Goal: Task Accomplishment & Management: Use online tool/utility

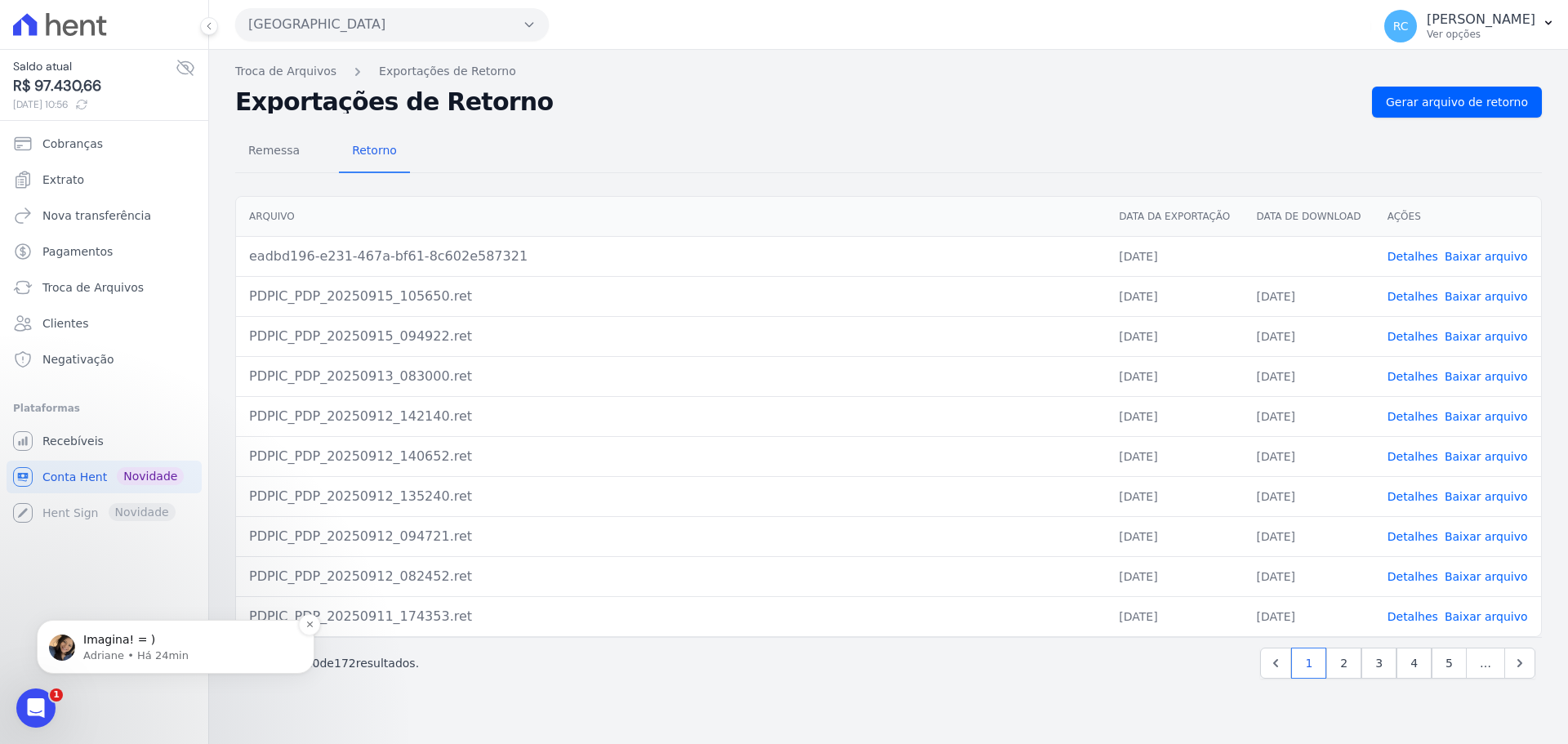
click at [147, 643] on p "Imagina! = )" at bounding box center [188, 640] width 211 height 16
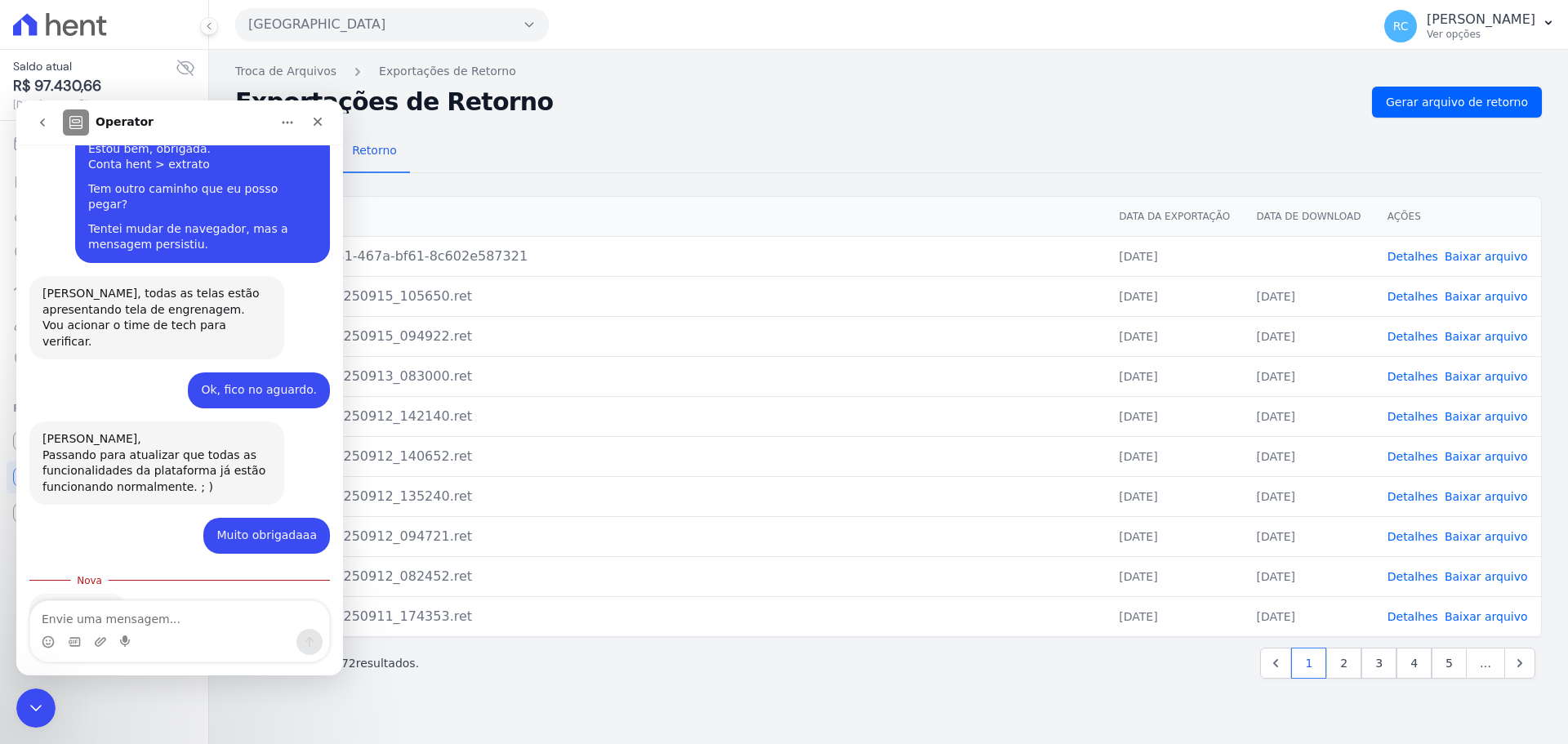
scroll to position [439, 0]
click at [169, 636] on div "Messenger da Intercom" at bounding box center [179, 641] width 299 height 26
click at [174, 627] on div "Messenger da Intercom" at bounding box center [179, 630] width 299 height 60
drag, startPoint x: 184, startPoint y: 607, endPoint x: 161, endPoint y: 622, distance: 27.5
click at [180, 610] on textarea "Envie uma mensagem..." at bounding box center [179, 614] width 299 height 28
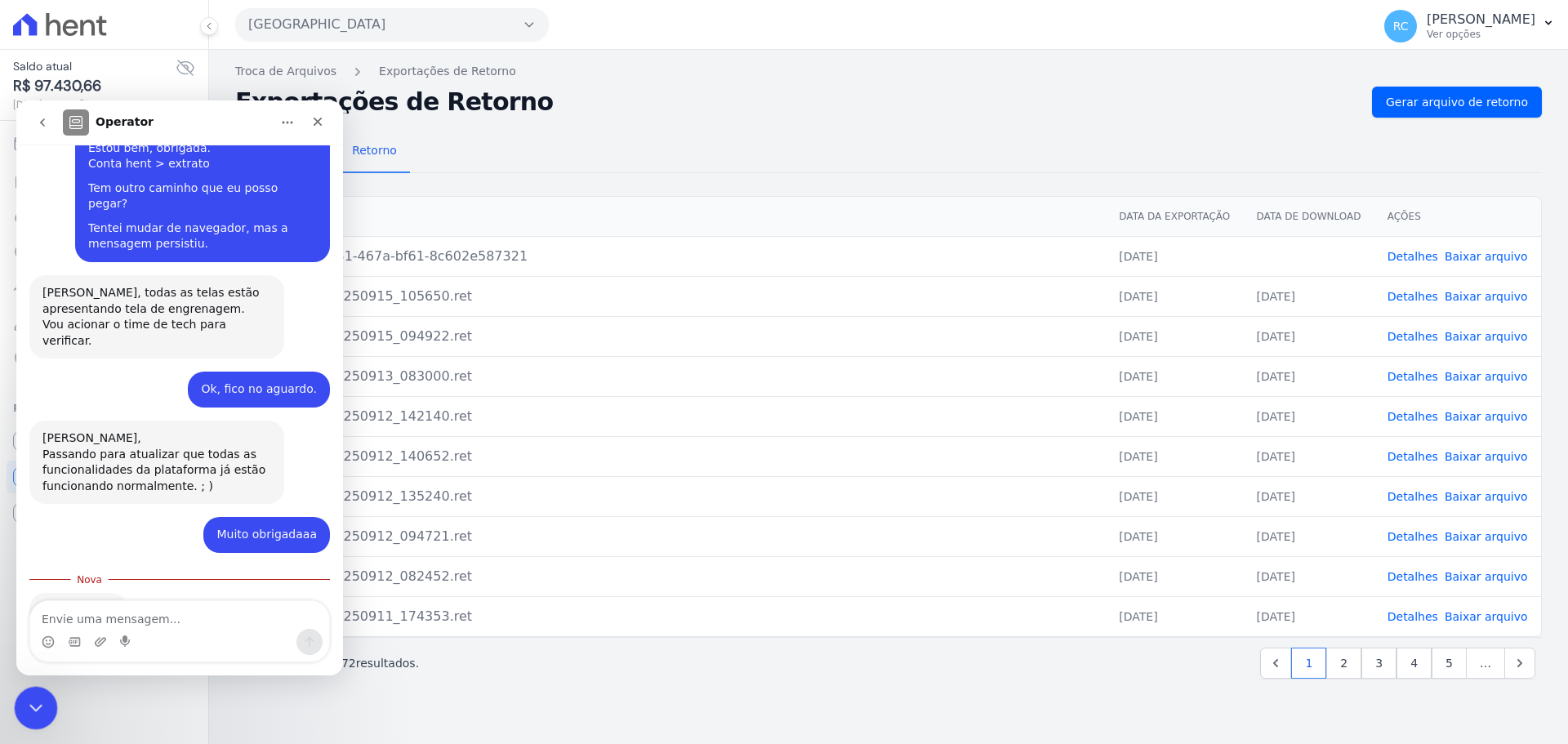
drag, startPoint x: 29, startPoint y: 715, endPoint x: 36, endPoint y: 711, distance: 8.1
click at [29, 717] on div "Fechar mensagem da Intercom" at bounding box center [33, 705] width 39 height 39
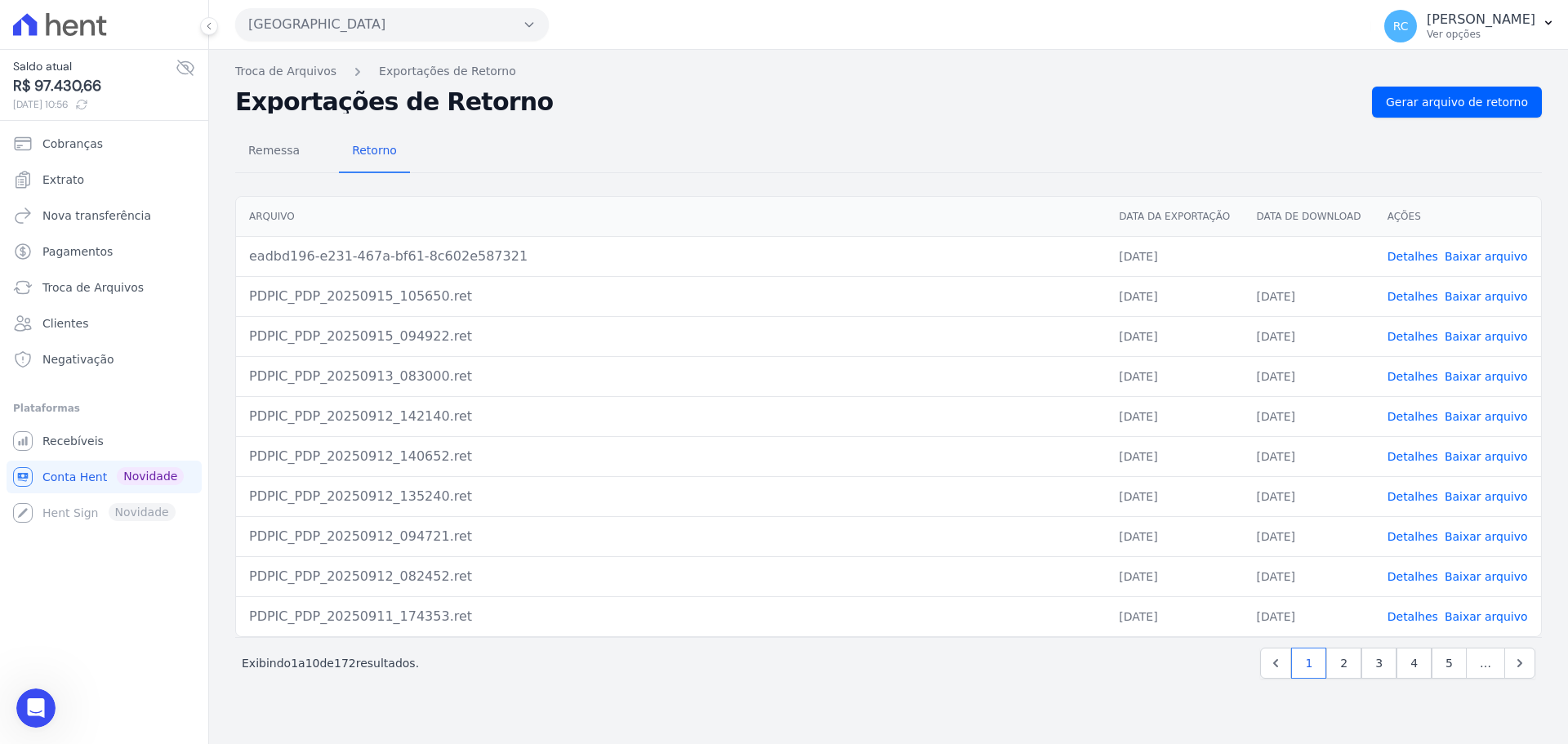
scroll to position [0, 0]
click at [180, 722] on div "Saldo atual R$ 97.430,66 15/09/2025, 10:56 Cobranças Extrato Nova transferência…" at bounding box center [104, 372] width 208 height 744
click at [87, 448] on span "Recebíveis" at bounding box center [73, 441] width 61 height 16
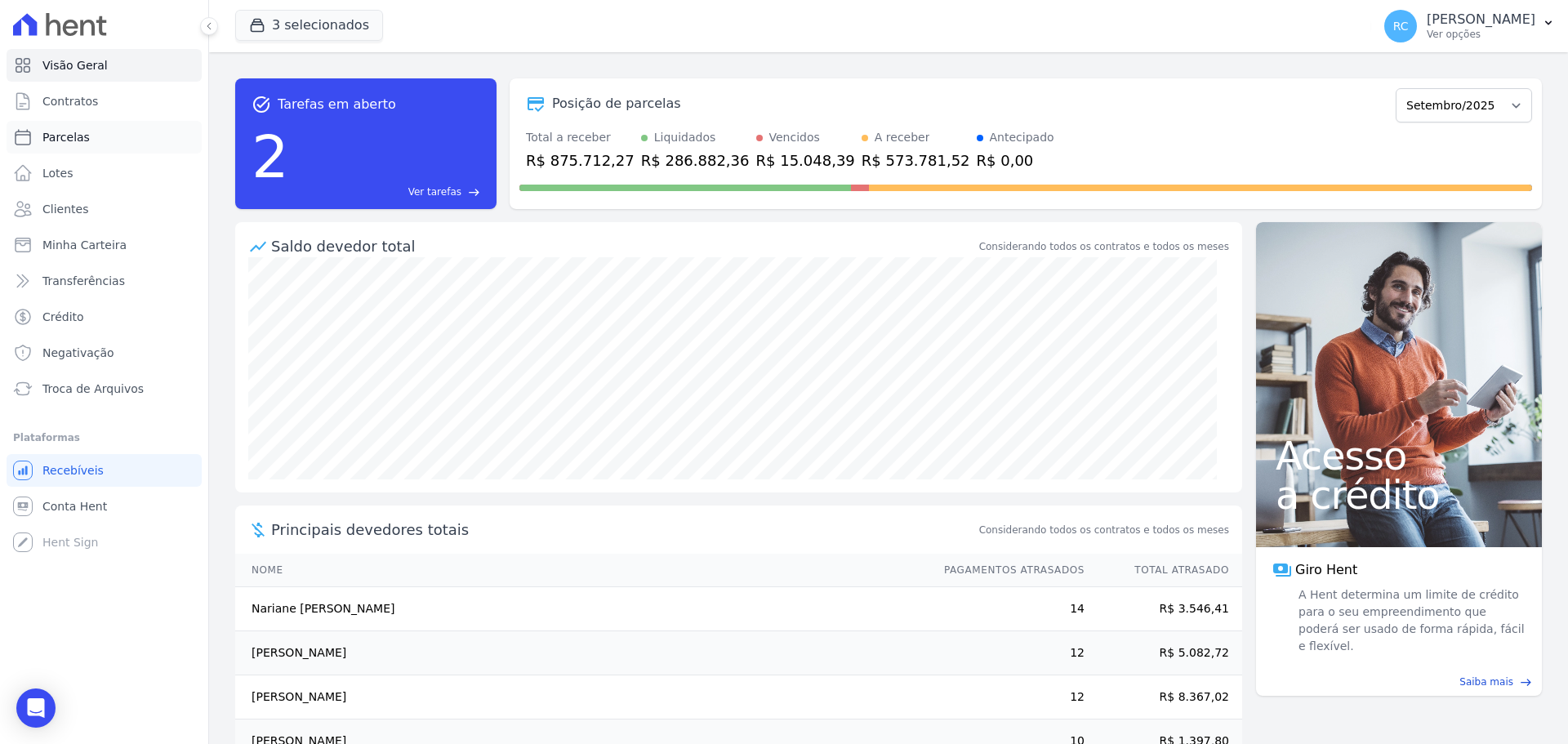
click at [92, 146] on link "Parcelas" at bounding box center [104, 137] width 195 height 32
select select
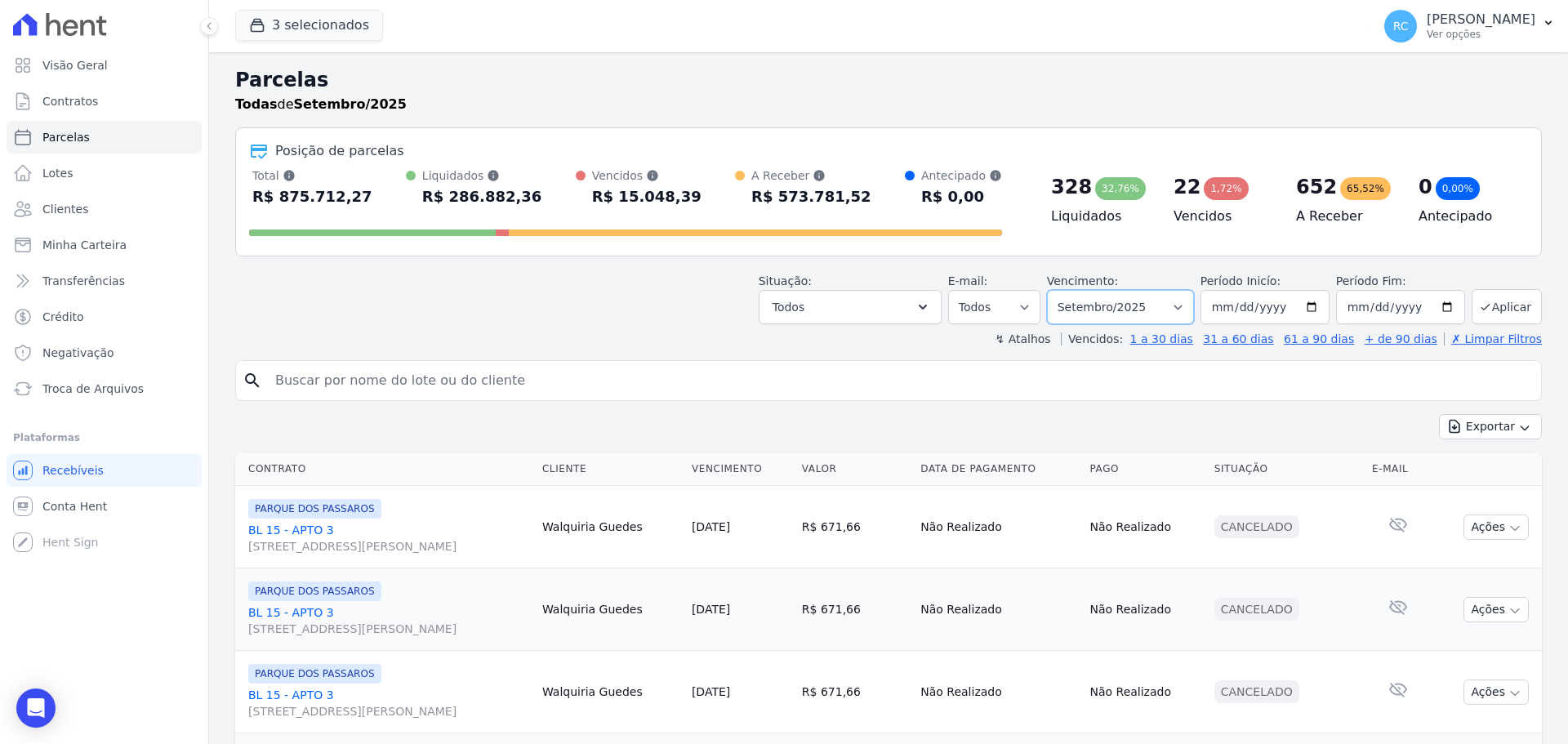
click at [1111, 305] on select "[GEOGRAPHIC_DATA] por período ──────── Todos os meses Dezembro/2021 [GEOGRAPHIC…" at bounding box center [1121, 307] width 147 height 34
select select "all"
click at [1057, 290] on select "[GEOGRAPHIC_DATA] por período ──────── Todos os meses Dezembro/2021 [GEOGRAPHIC…" at bounding box center [1121, 307] width 147 height 34
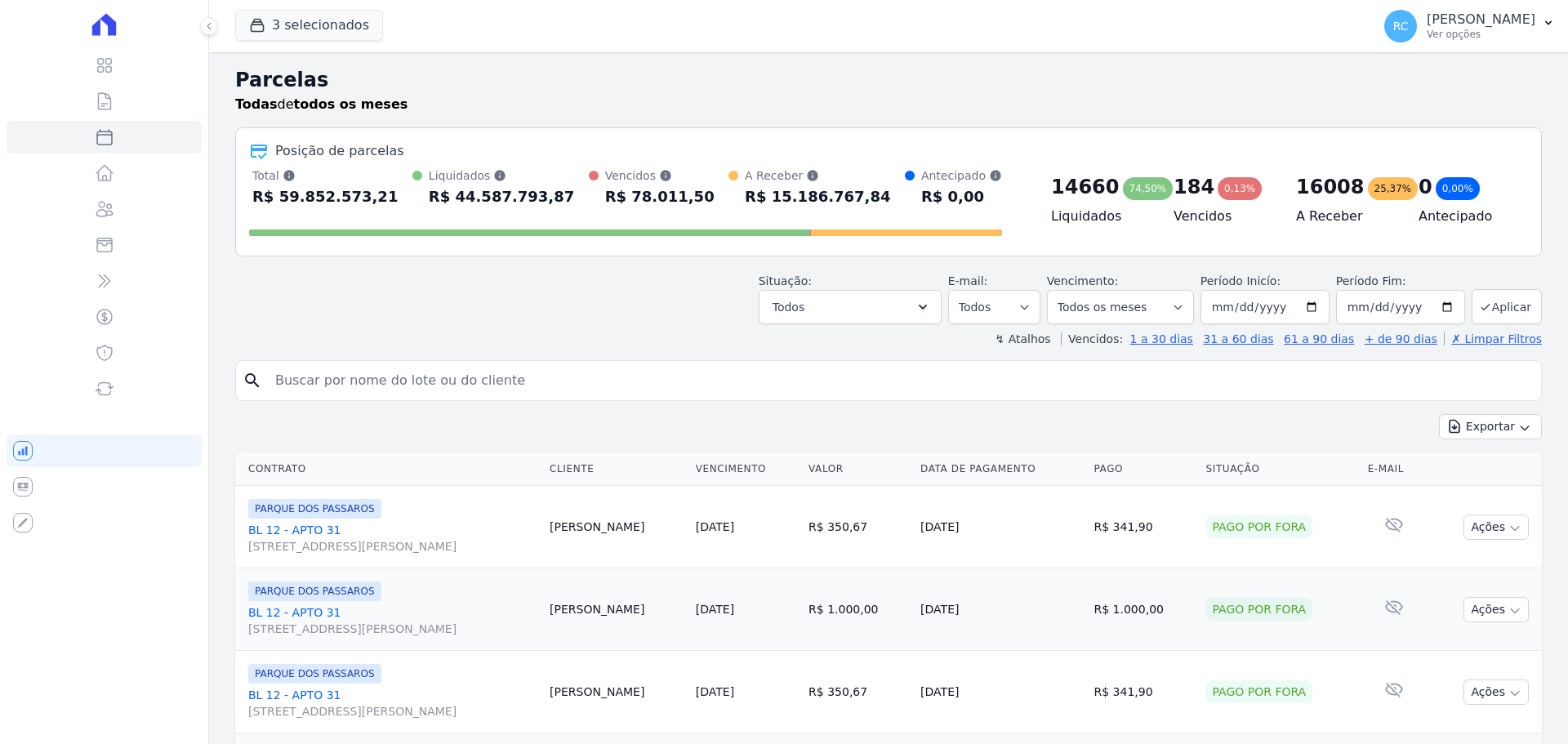
select select
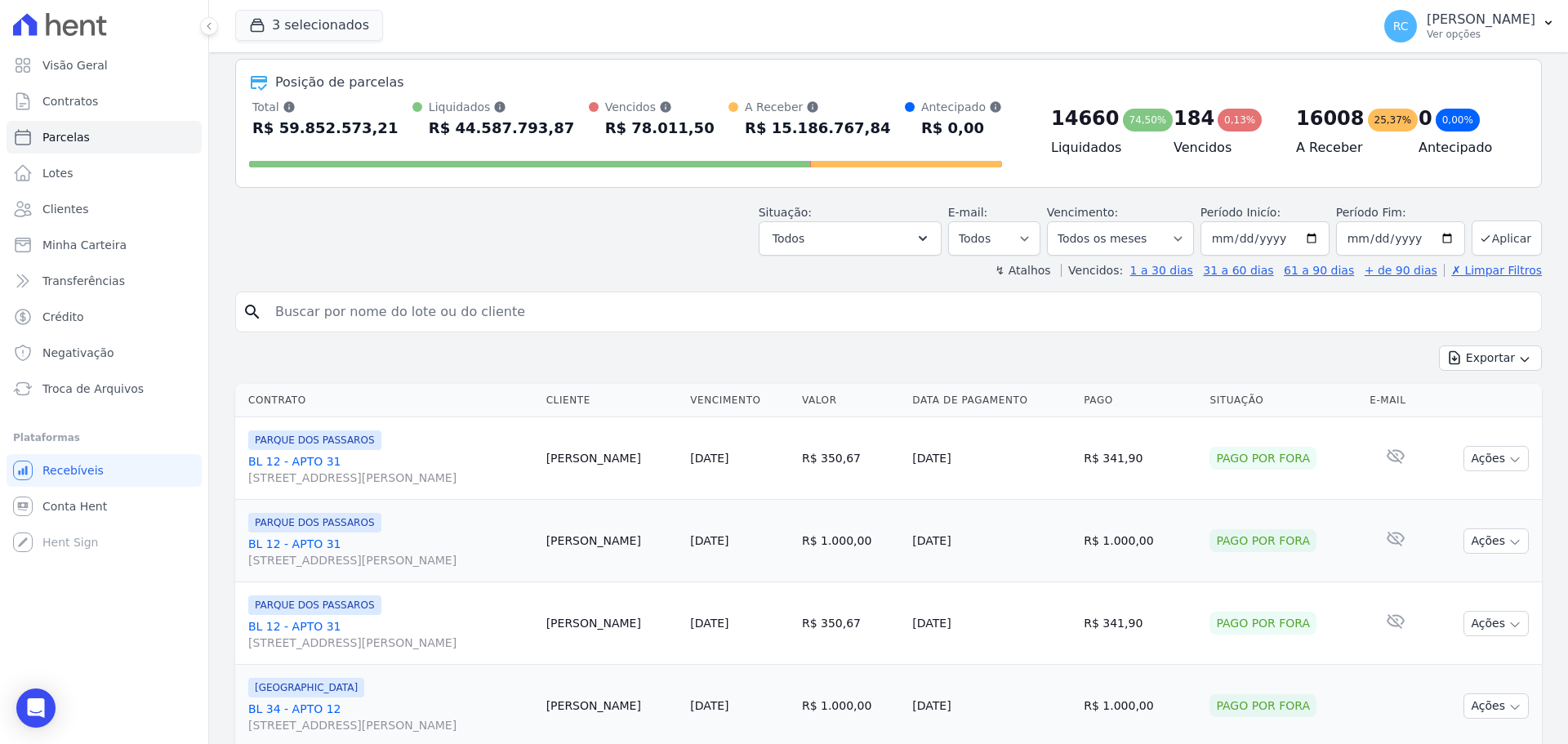
scroll to position [163, 0]
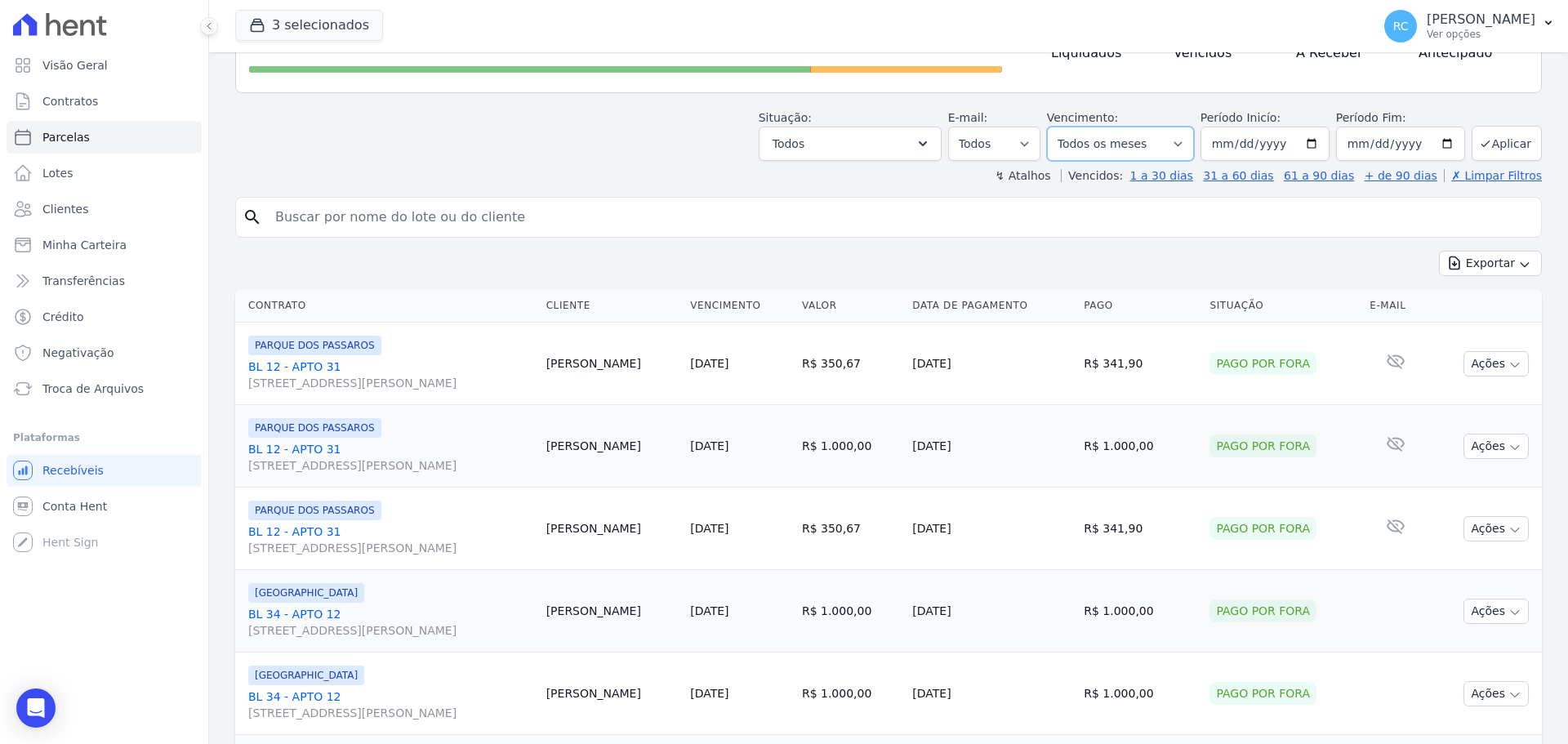
click at [1157, 135] on select "[GEOGRAPHIC_DATA] por período ──────── Todos os meses Dezembro/2021 [GEOGRAPHIC…" at bounding box center [1121, 143] width 147 height 34
click at [958, 221] on input "search" at bounding box center [899, 217] width 1269 height 32
click at [888, 144] on button "Todos" at bounding box center [850, 143] width 183 height 34
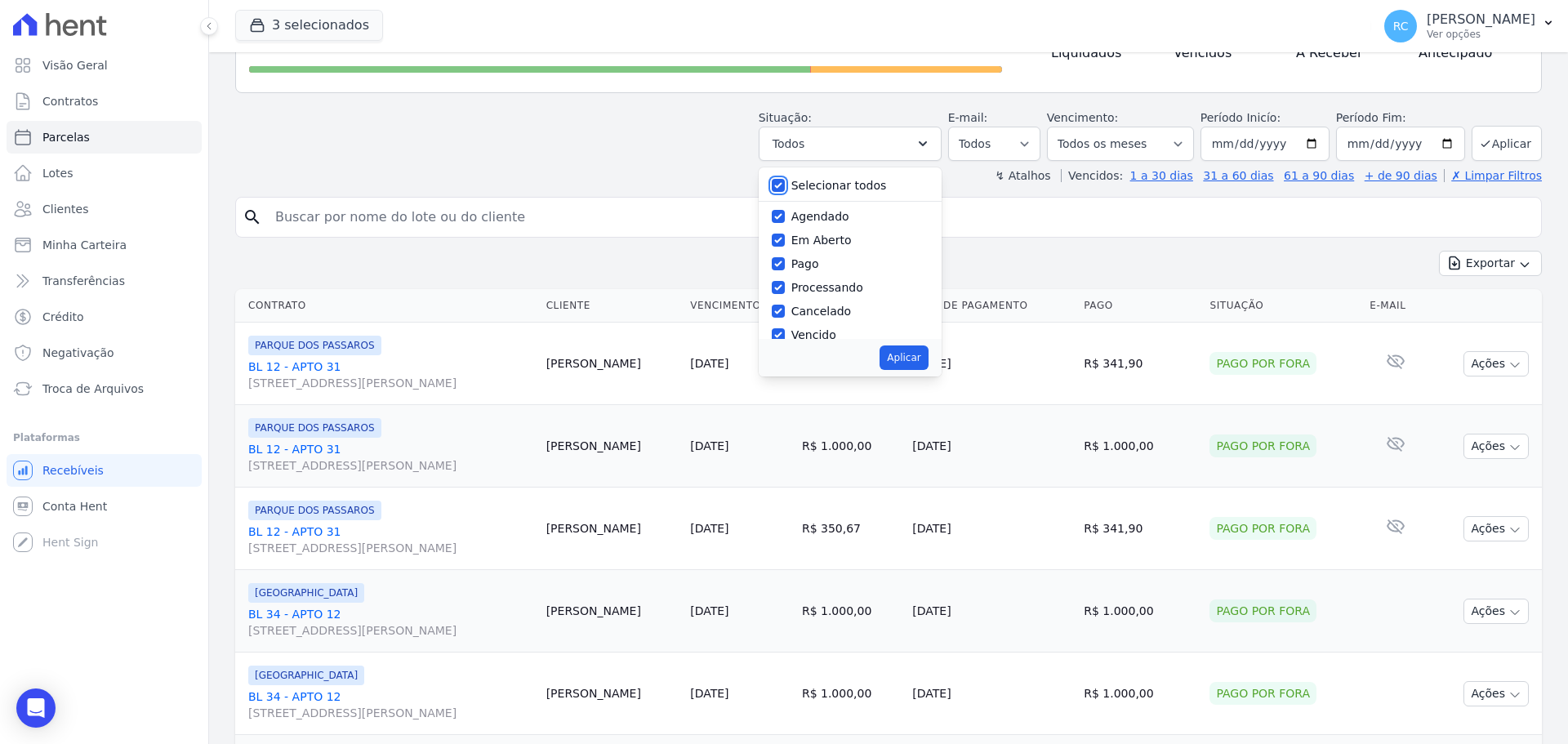
click at [784, 182] on input "Selecionar todos" at bounding box center [778, 185] width 13 height 13
checkbox input "false"
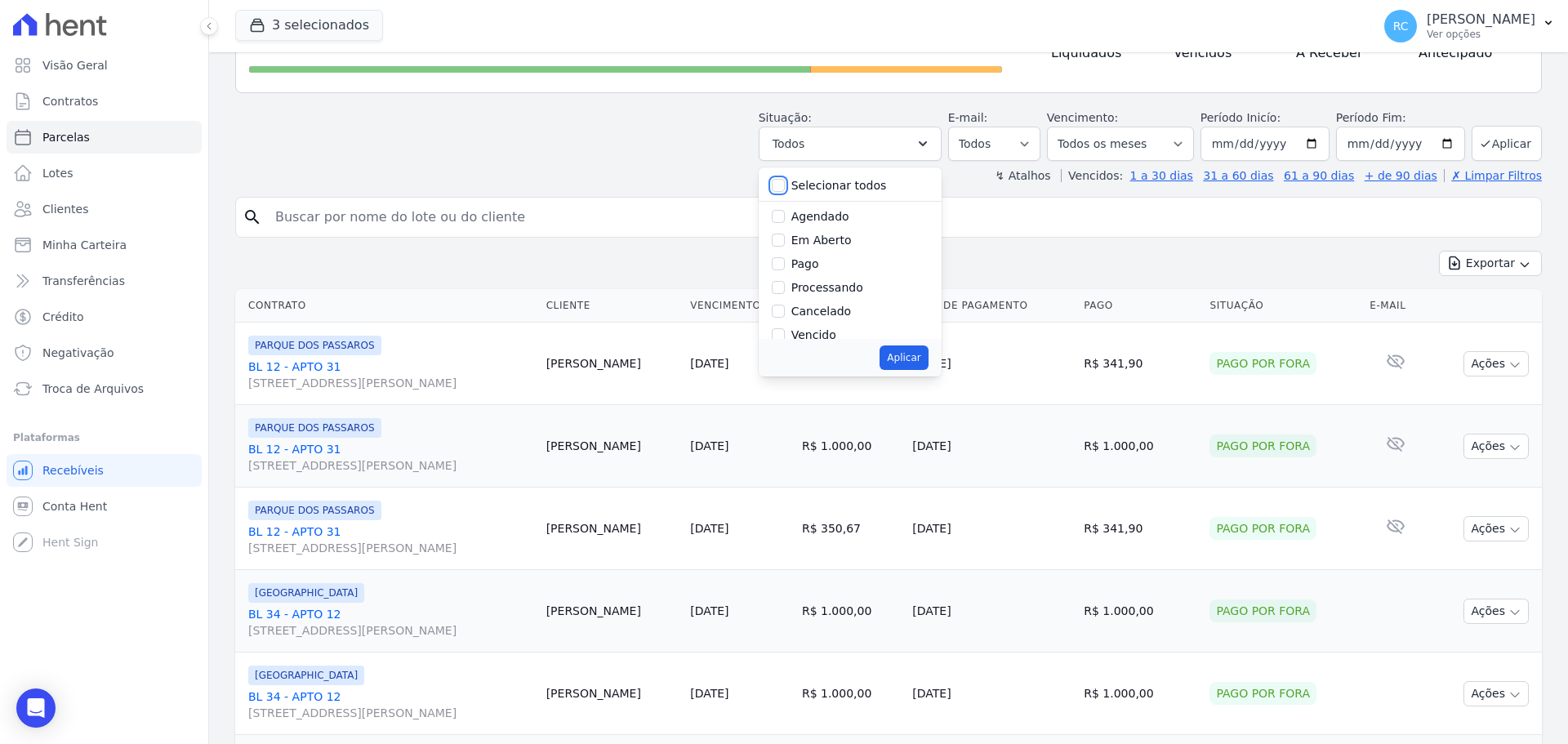
checkbox input "false"
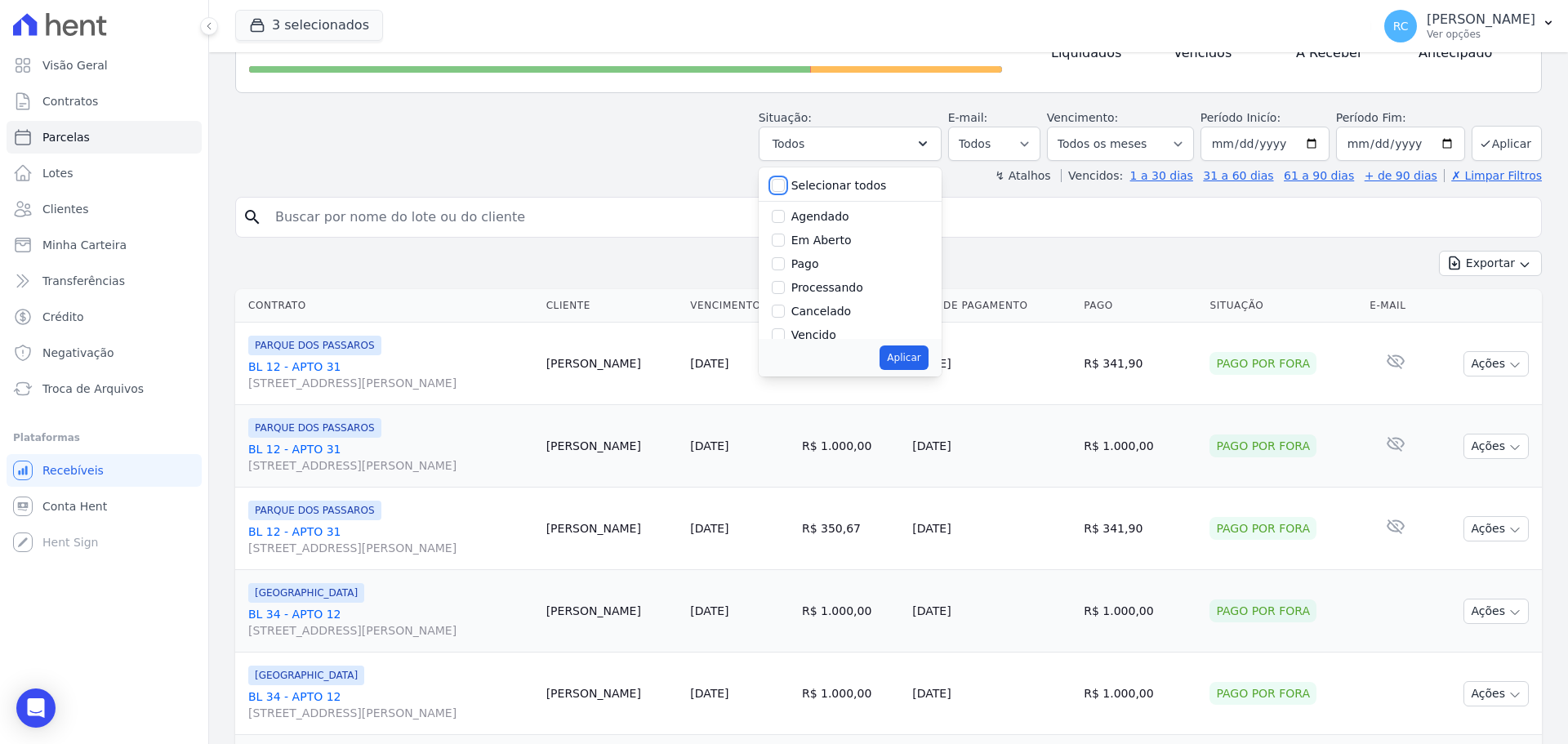
checkbox input "false"
click at [784, 257] on input "Vencido" at bounding box center [778, 253] width 13 height 13
checkbox input "true"
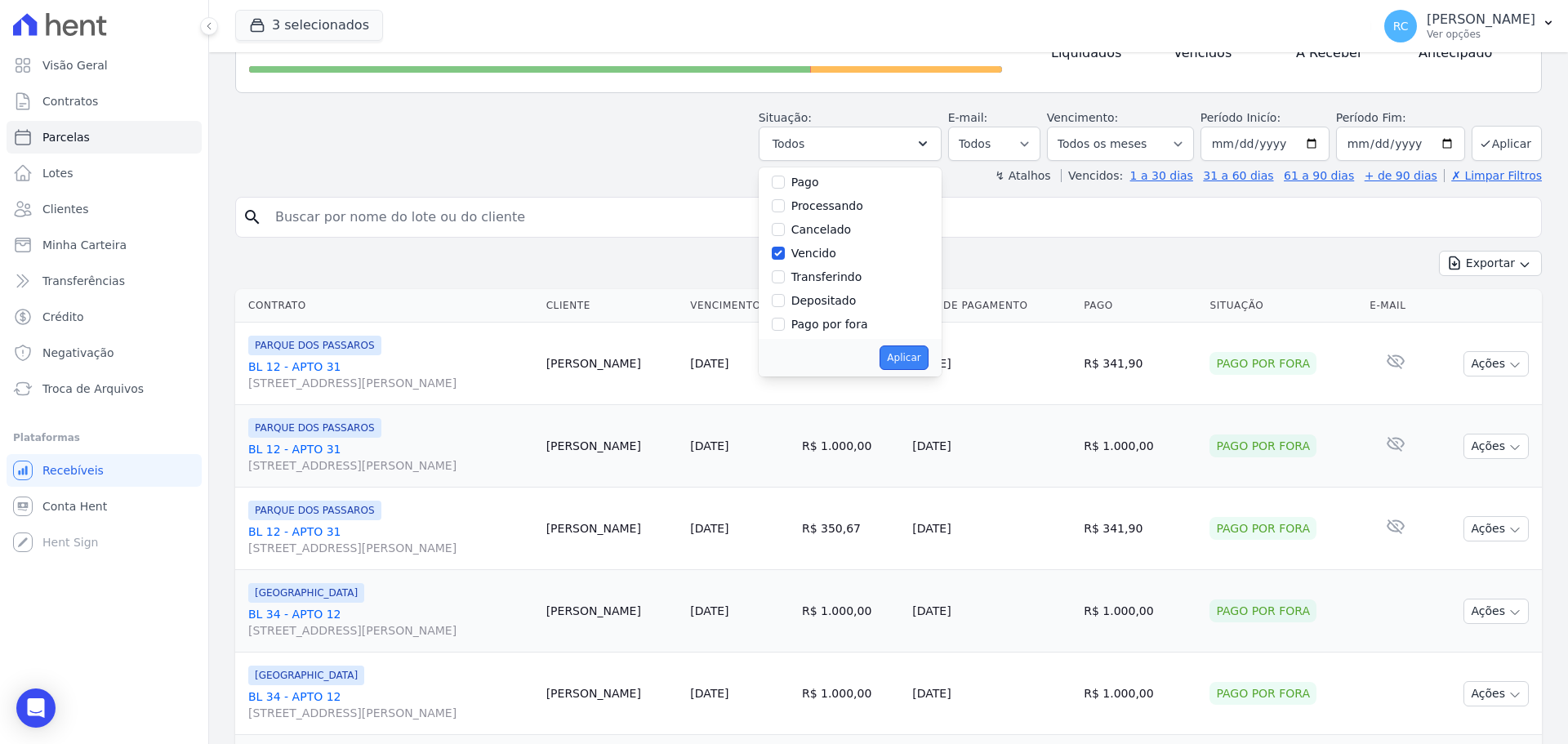
click at [912, 346] on button "Aplicar" at bounding box center [904, 357] width 48 height 24
select select "overdue"
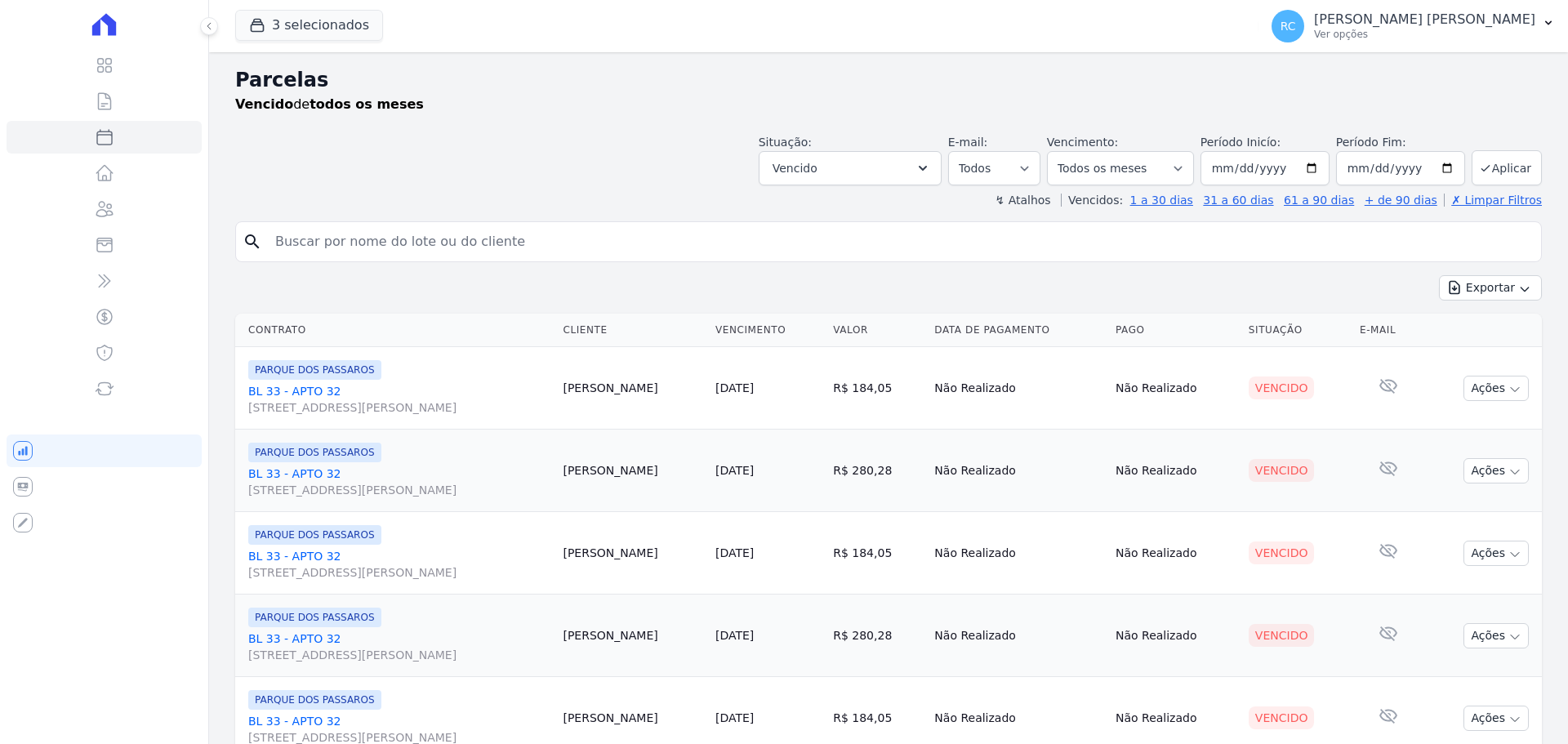
select select
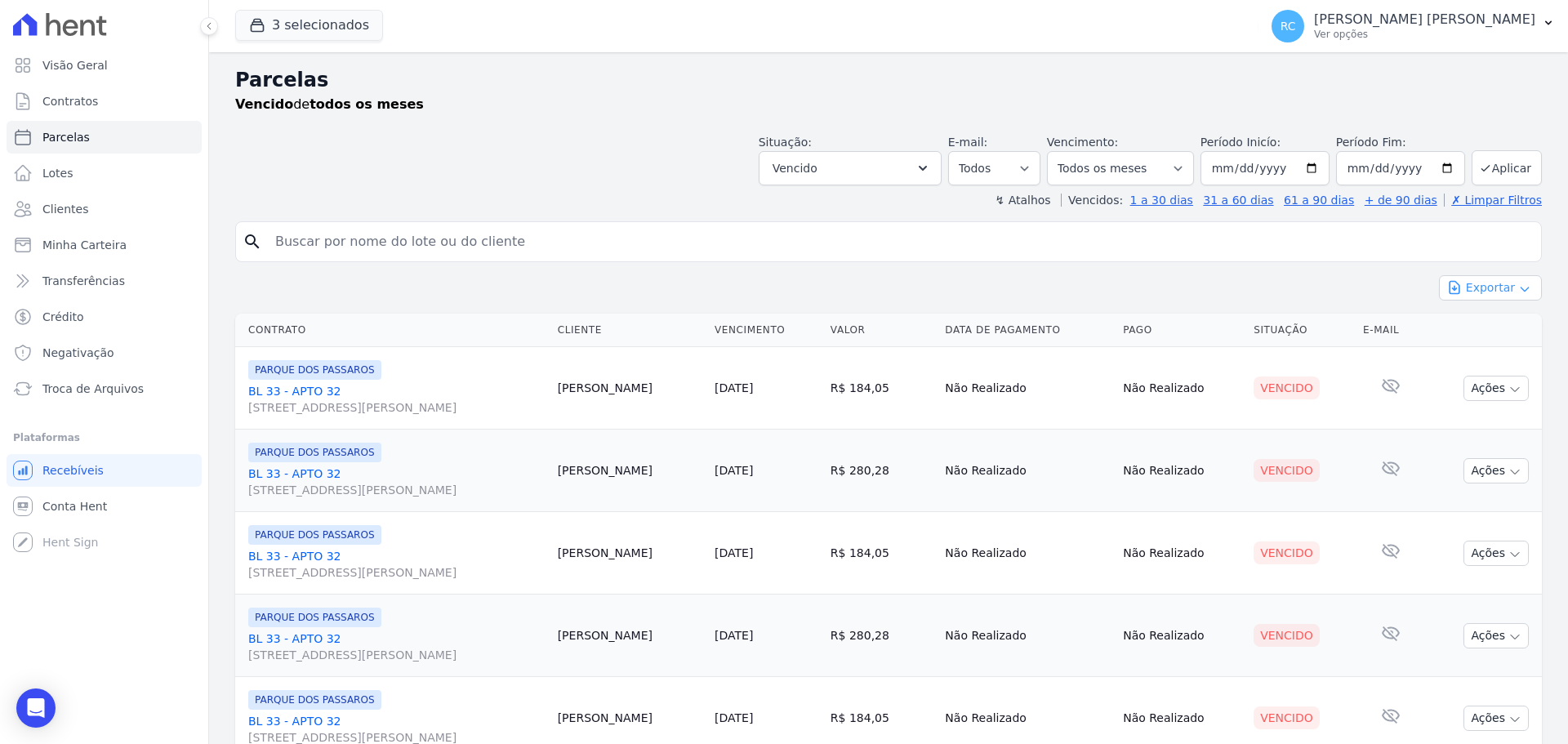
click at [1477, 285] on button "Exportar" at bounding box center [1490, 288] width 103 height 25
click at [1468, 352] on span "Exportar CSV" at bounding box center [1488, 354] width 87 height 16
click at [580, 234] on input "search" at bounding box center [899, 241] width 1269 height 32
paste input "EDUARDO ANDRADE DE MEDEIROS GONDIM"
type input "EDUARDO ANDRADE DE MEDEIROS GONDIM"
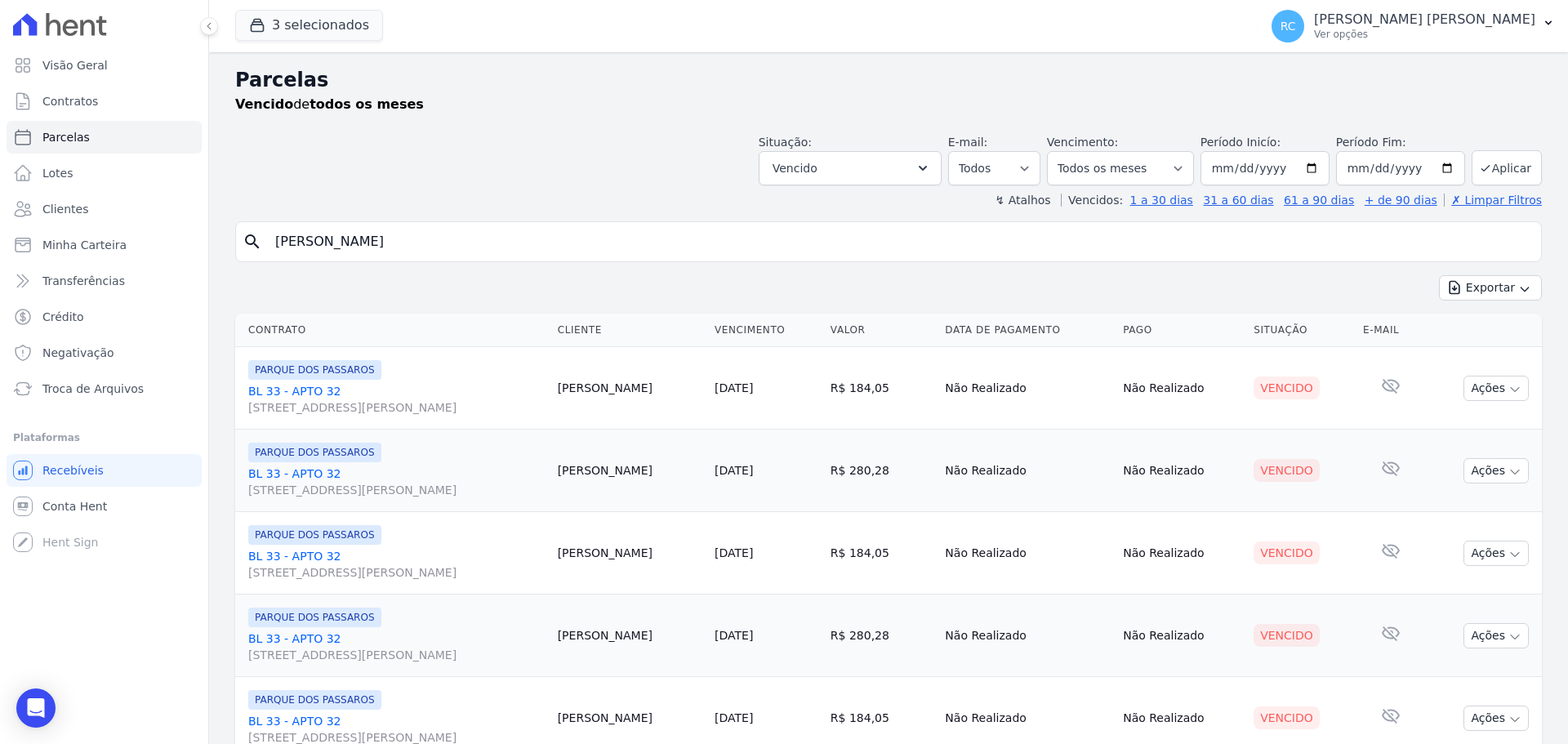
select select
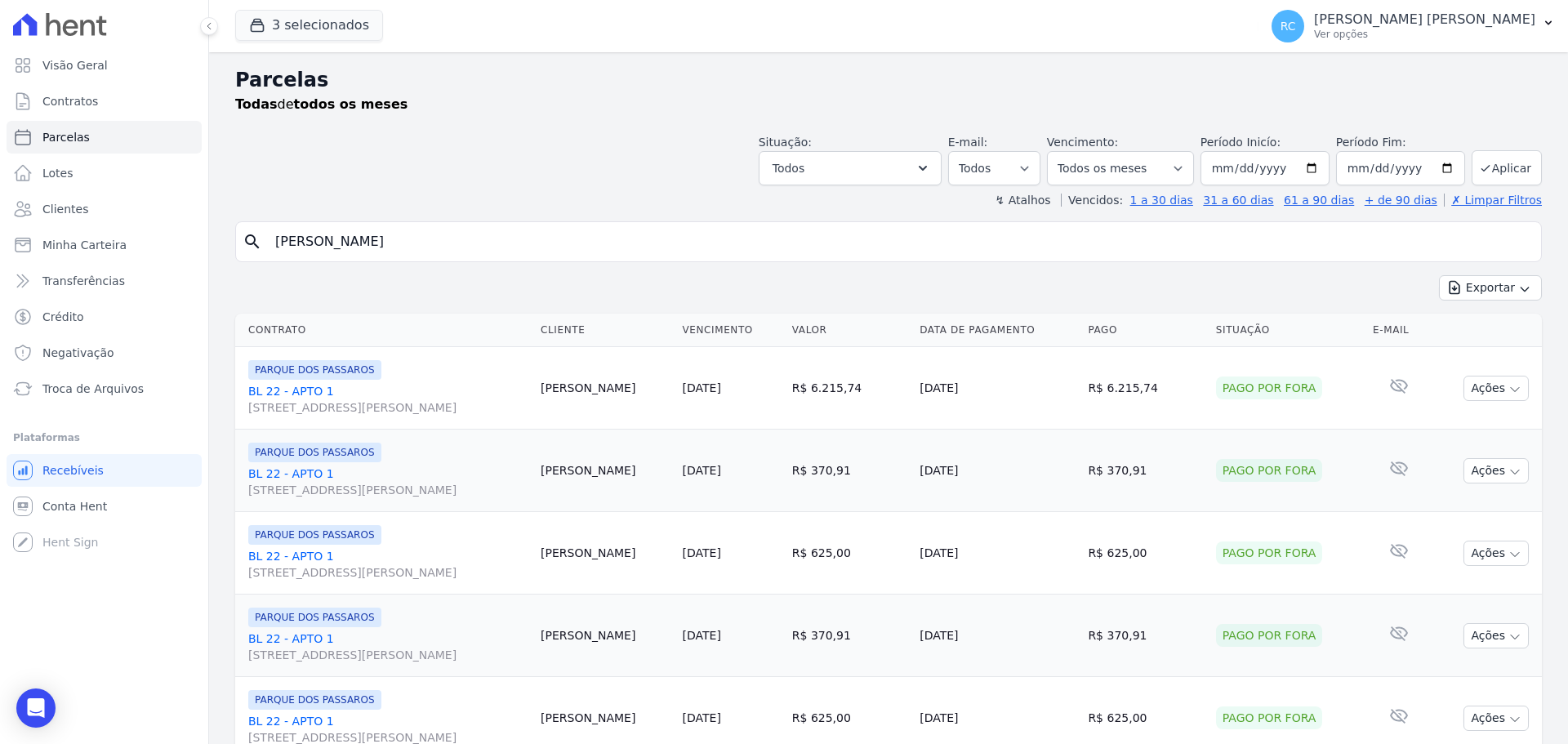
drag, startPoint x: 238, startPoint y: 394, endPoint x: 333, endPoint y: 391, distance: 95.0
click at [333, 391] on td "PARQUE DOS PASSAROS BL 22 - APTO 1 Rua Arminda de Lima, 20, SALA 01, Centro" at bounding box center [384, 388] width 299 height 82
copy link "BL 22 - APTO 1"
drag, startPoint x: 453, startPoint y: 238, endPoint x: 525, endPoint y: 92, distance: 162.8
click at [196, 225] on div "Visão Geral Contratos Parcelas Lotes Clientes Minha Carteira Transferências Cré…" at bounding box center [784, 372] width 1568 height 744
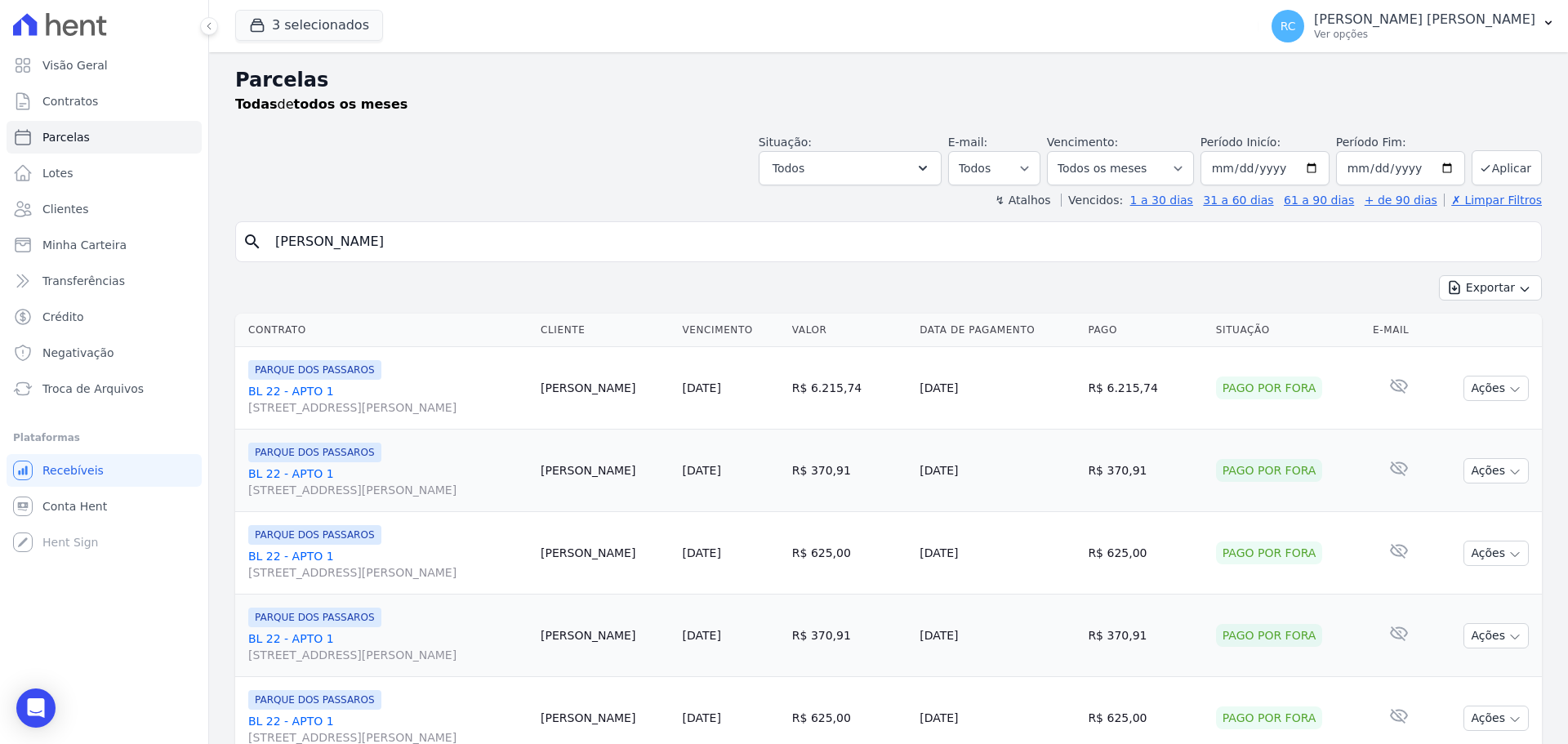
paste input "ANNE KAROLINE DOS SANTOS"
type input "ANNE KAROLINE DOS SANTOS"
select select
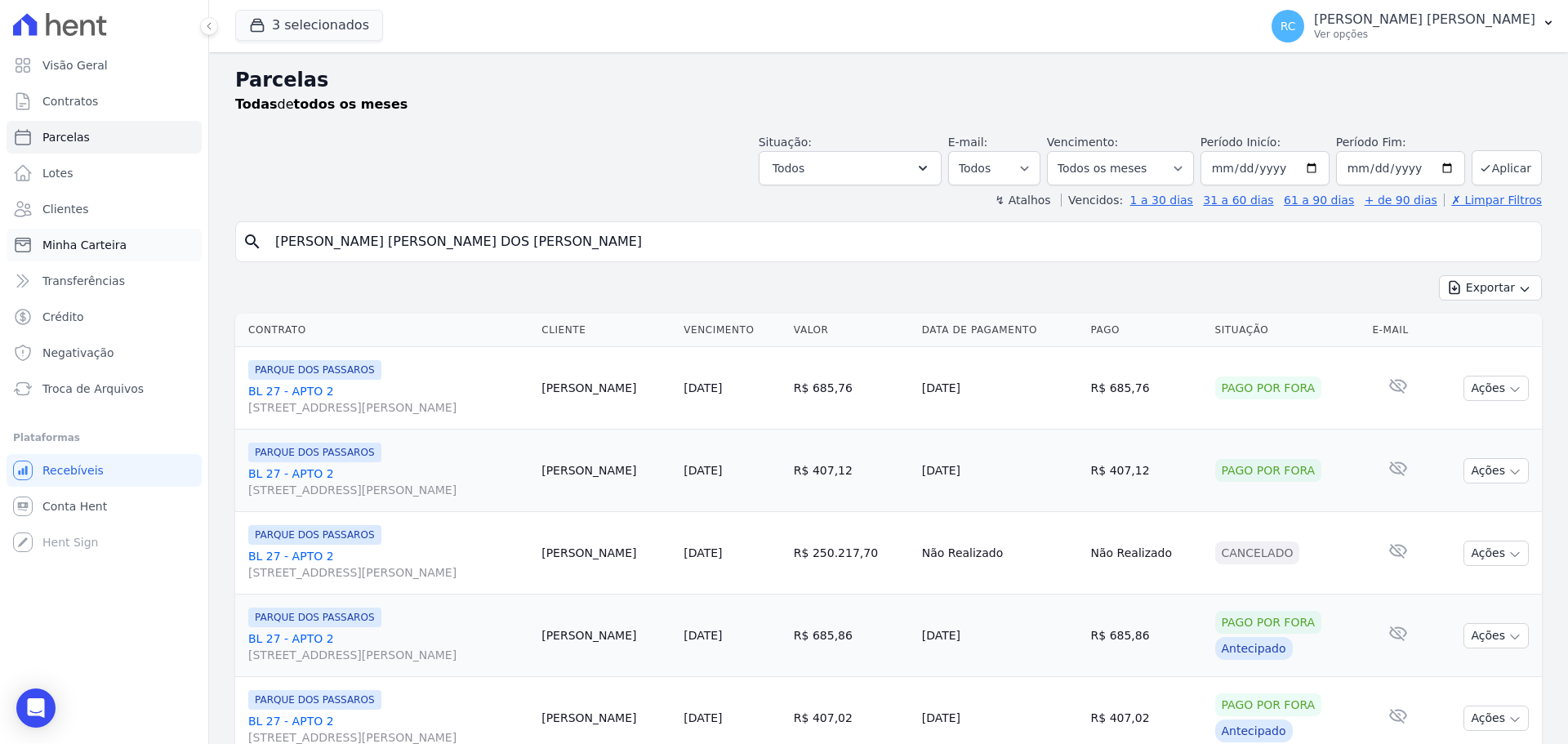
drag, startPoint x: 495, startPoint y: 244, endPoint x: 186, endPoint y: 233, distance: 309.2
click at [191, 236] on div "Visão Geral Contratos Parcelas Lotes Clientes Minha Carteira Transferências Cré…" at bounding box center [784, 372] width 1568 height 744
paste input "UDREN DA SILVA MOREIRA RODRIGUE"
type input "AUDREN DA SILVA MOREIRA RODRIGUES"
select select
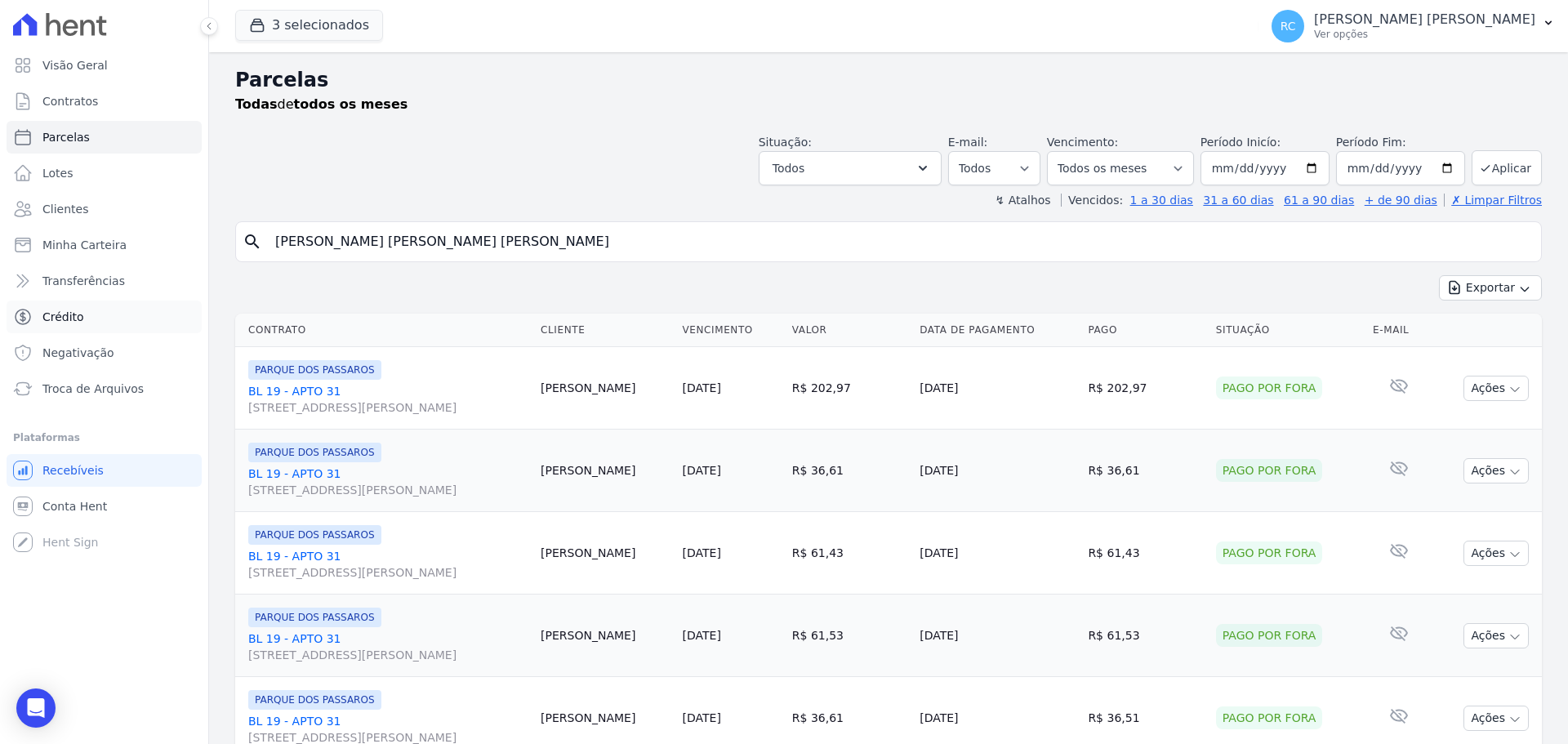
click at [87, 308] on div "Visão Geral Contratos Parcelas Lotes Clientes Minha Carteira Transferências Cré…" at bounding box center [784, 372] width 1568 height 744
paste input "DAVID LOPES DE OLIVEIRA"
type input "DAVID LOPES DE OLIVEIRA"
select select
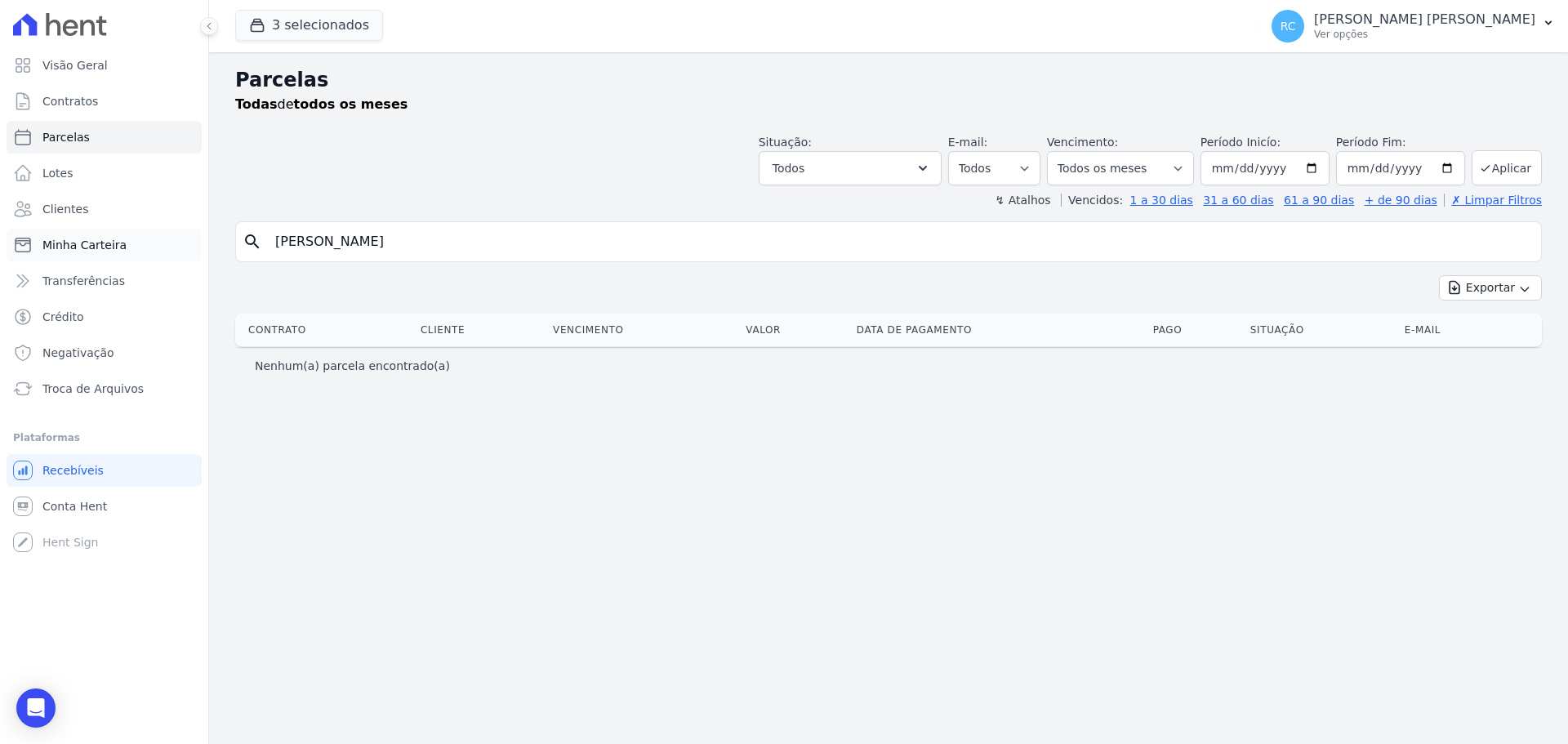
drag, startPoint x: 316, startPoint y: 237, endPoint x: 47, endPoint y: 236, distance: 269.0
click at [25, 248] on div "Visão Geral Contratos Parcelas Lotes Clientes Minha Carteira Transferências Cré…" at bounding box center [784, 372] width 1568 height 744
paste input "OUGLAS NASCIMENTO DE PONTES"
type input "DOUGLAS NASCIMENTO DE PONTES"
select select
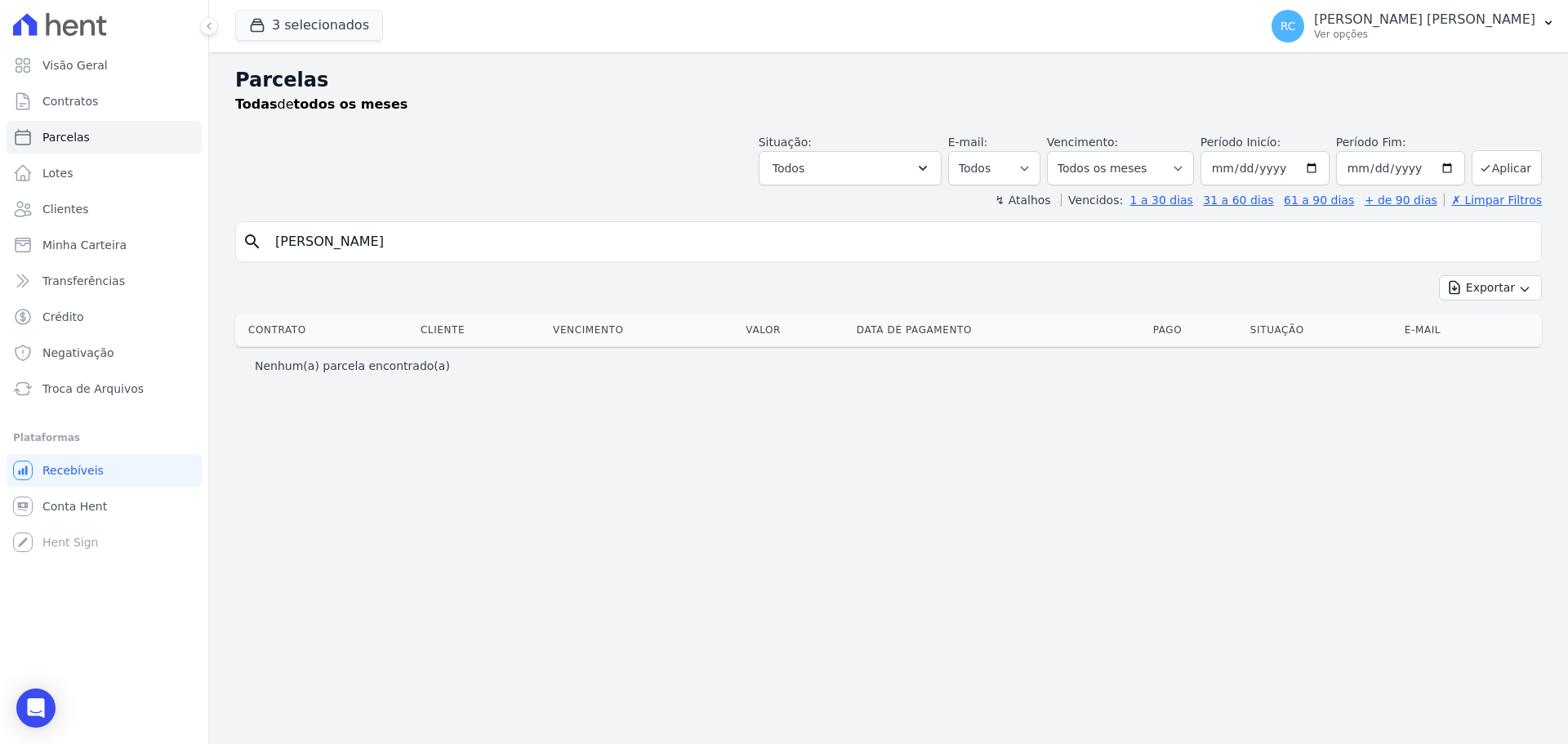
drag, startPoint x: 416, startPoint y: 238, endPoint x: 689, endPoint y: 198, distance: 275.9
click at [738, 209] on div "Parcelas Todas de todos os meses Situação: Agendado Em Aberto Pago Processando …" at bounding box center [888, 397] width 1358 height 691
type input "DOUGLAS NASCIMENT"
select select
drag, startPoint x: 570, startPoint y: 227, endPoint x: 65, endPoint y: 260, distance: 506.1
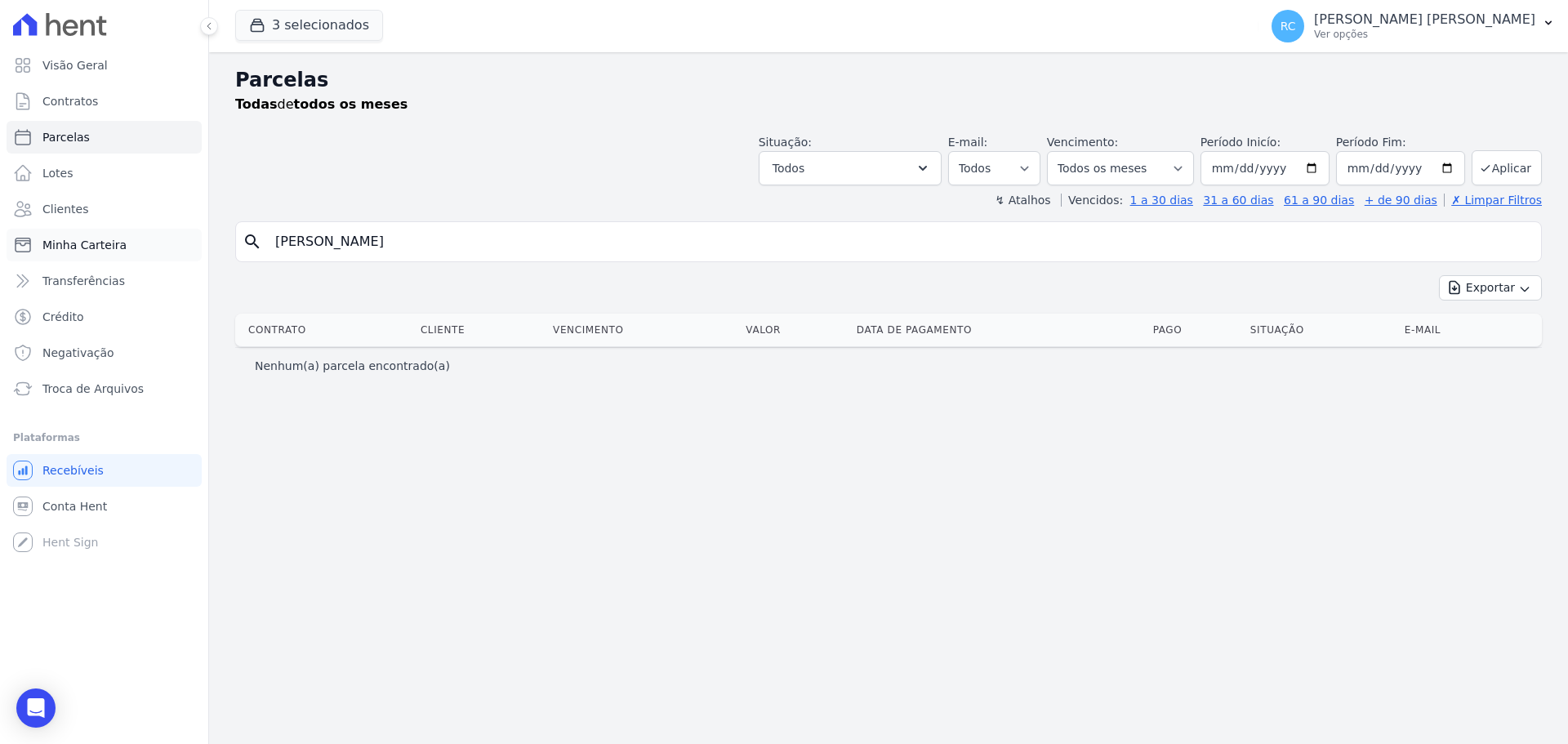
click at [74, 265] on div "Visão Geral Contratos Parcelas Lotes Clientes Minha Carteira Transferências Cré…" at bounding box center [784, 372] width 1568 height 744
paste input "EDUARDO ANDRADE DE MEDEIROS GONDIM"
type input "EDUARDO ANDRADE DE MEDEIROS GONDIM"
select select
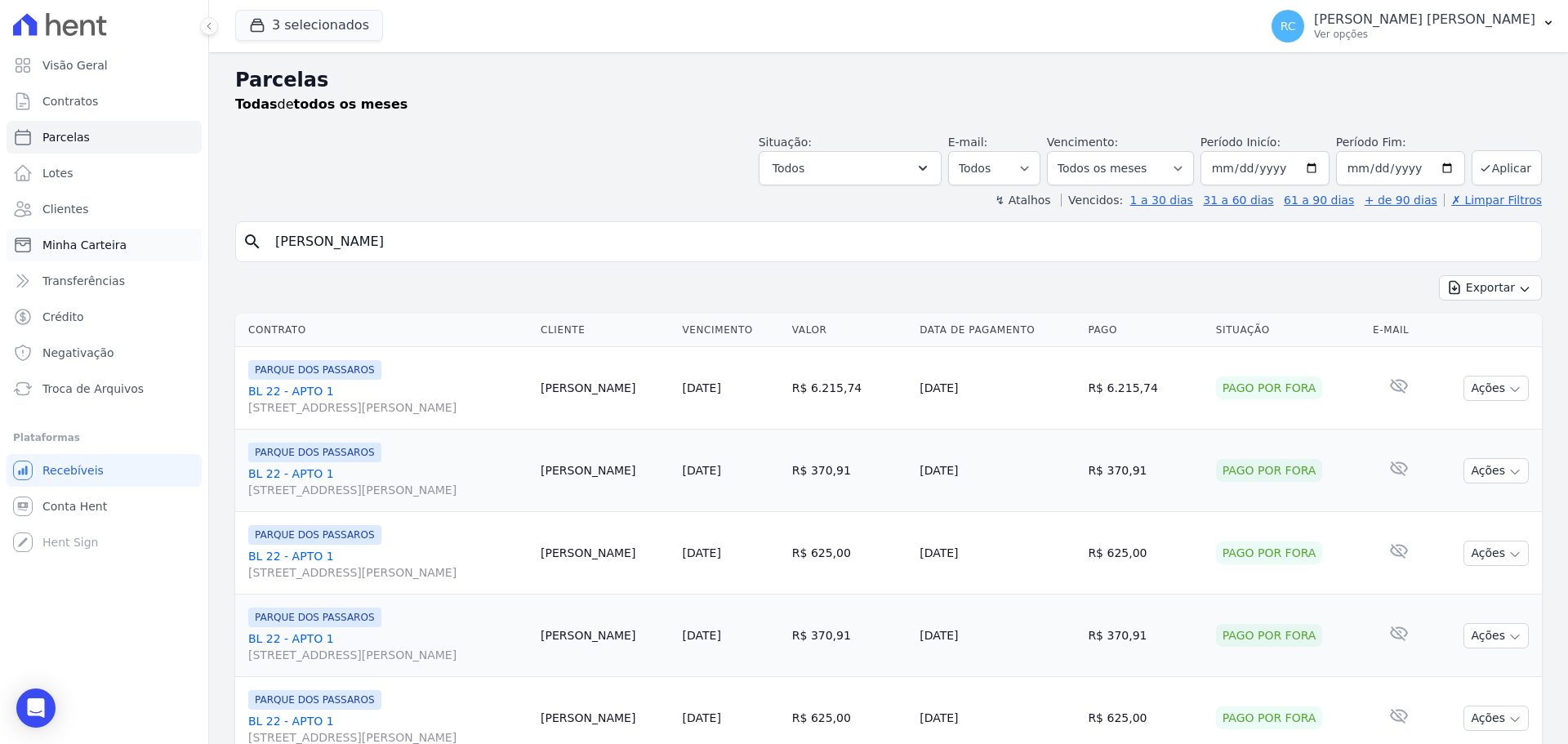
drag, startPoint x: 559, startPoint y: 229, endPoint x: 159, endPoint y: 255, distance: 400.8
click at [160, 256] on div "Visão Geral Contratos Parcelas Lotes Clientes Minha Carteira Transferências Cré…" at bounding box center [784, 372] width 1568 height 744
paste input "FELIPE SOARES DINIZ"
type input "FELIPE SOARES DINIZ"
select select
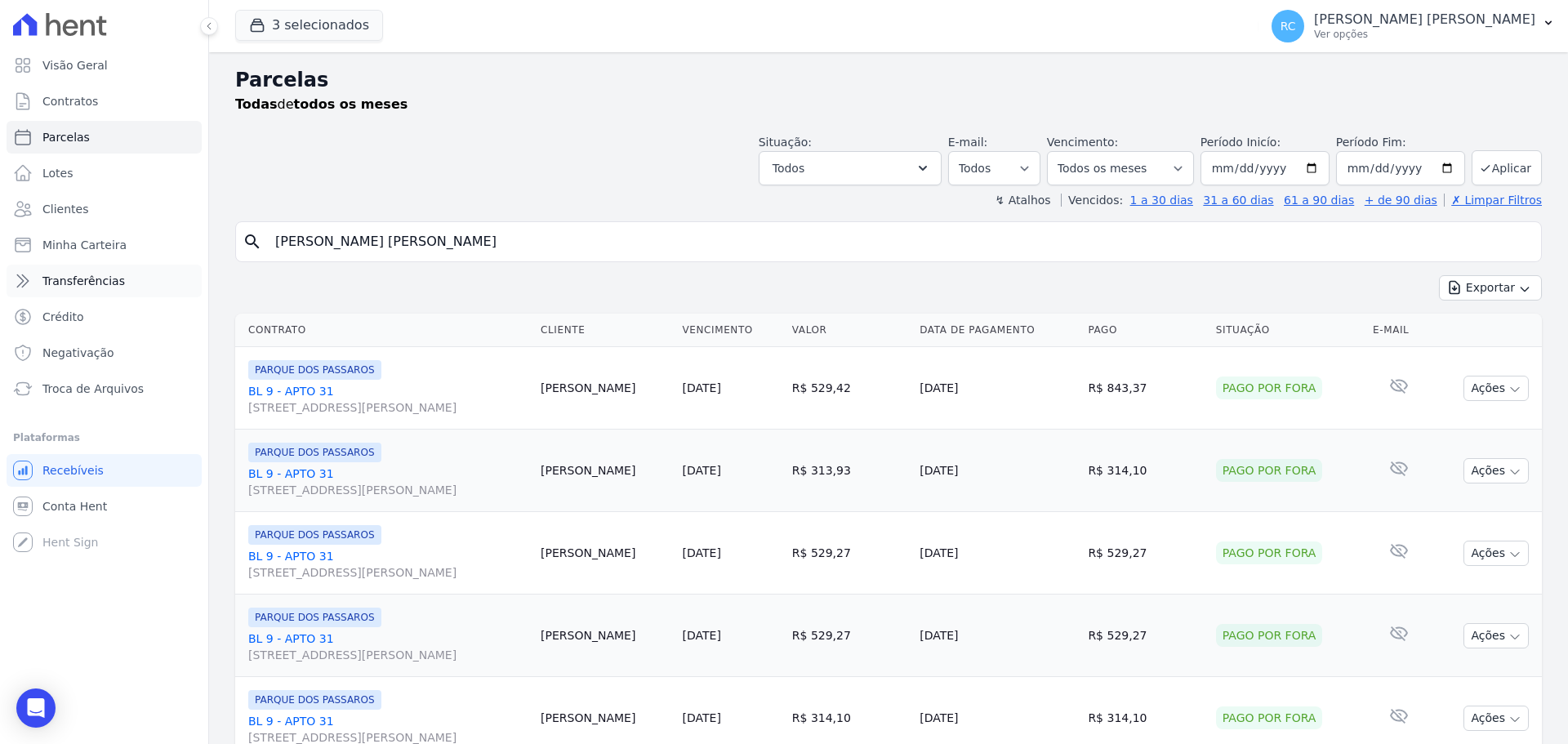
drag, startPoint x: 524, startPoint y: 235, endPoint x: 113, endPoint y: 266, distance: 412.2
click at [112, 267] on div "Visão Geral Contratos Parcelas Lotes Clientes Minha Carteira Transferências Cré…" at bounding box center [784, 372] width 1568 height 744
paste input "JOAO APARECIDO CARDOZO"
type input "JOAO APARECIDO CARDOZO"
select select
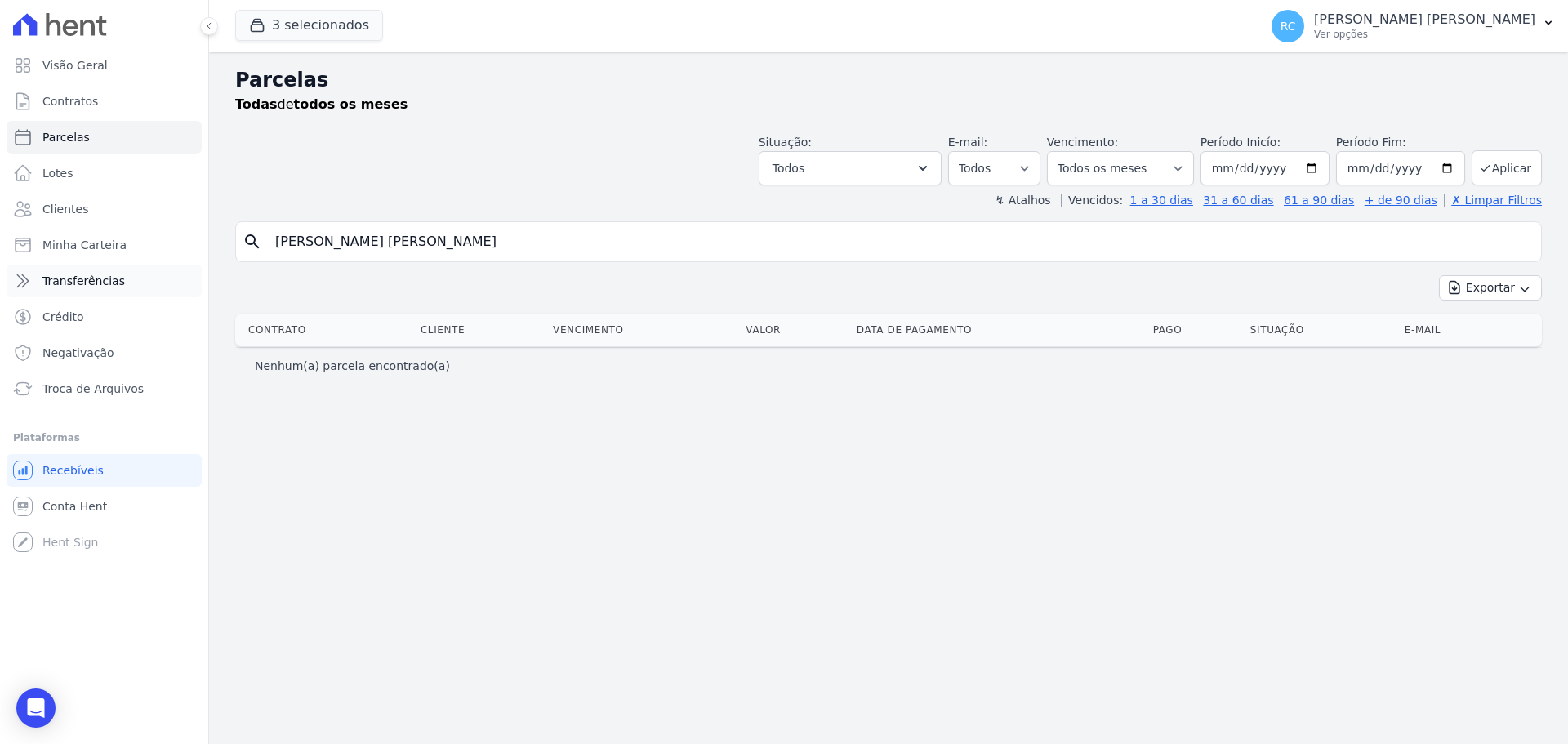
drag, startPoint x: 167, startPoint y: 257, endPoint x: 78, endPoint y: 264, distance: 89.3
click at [78, 264] on div "Visão Geral Contratos Parcelas Lotes Clientes Minha Carteira Transferências Cré…" at bounding box center [784, 372] width 1568 height 744
paste input "ICE MANCHEIN MARTINS"
type input "JOICE MANCHEIN MARTINS"
select select
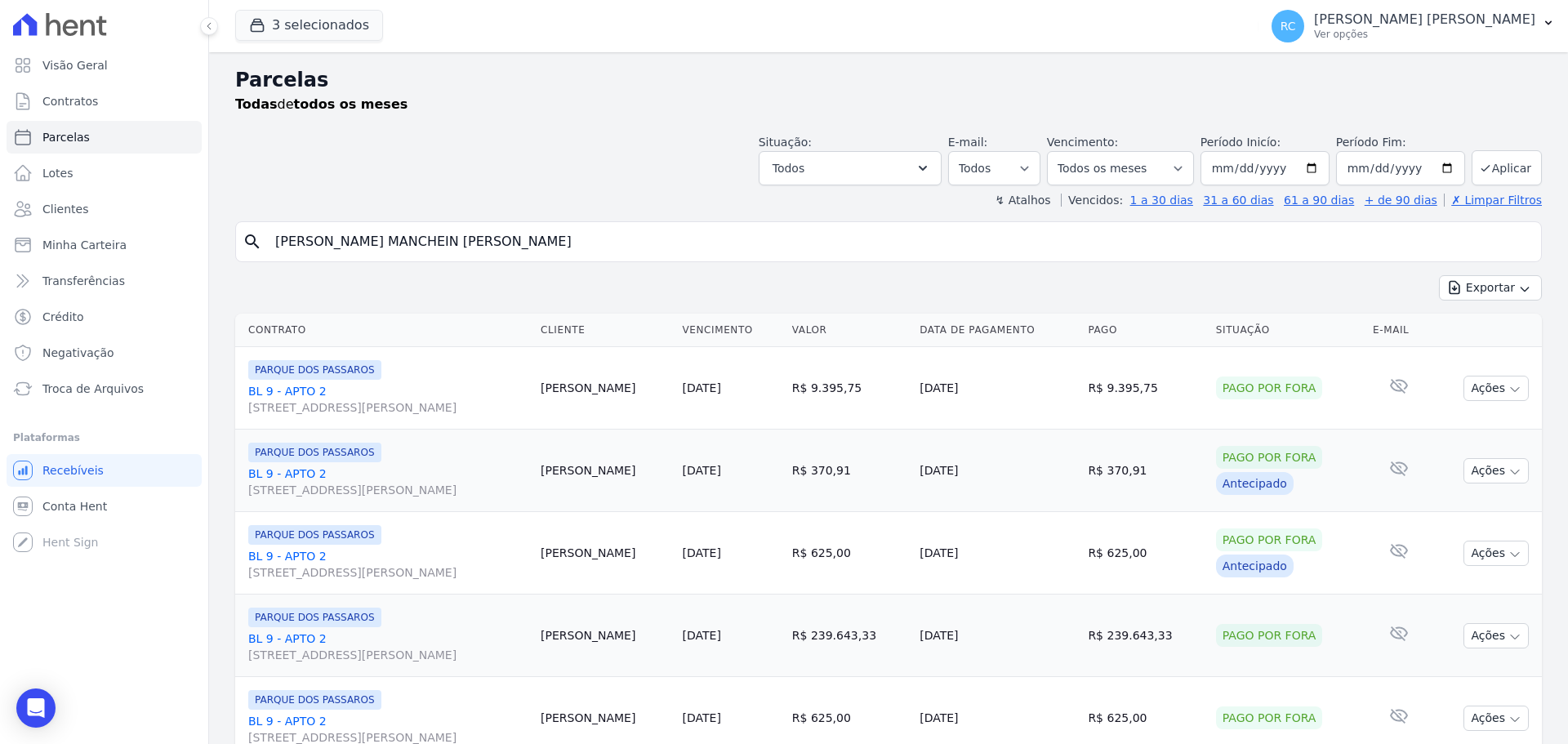
drag, startPoint x: 491, startPoint y: 229, endPoint x: 0, endPoint y: 333, distance: 501.9
click at [0, 316] on div "Visão Geral Contratos Parcelas Lotes Clientes Minha Carteira Transferências Cré…" at bounding box center [784, 372] width 1568 height 744
paste input "LUCAS GOMES DA SILVA"
type input "LUCAS GOMES DA SILVA"
select select
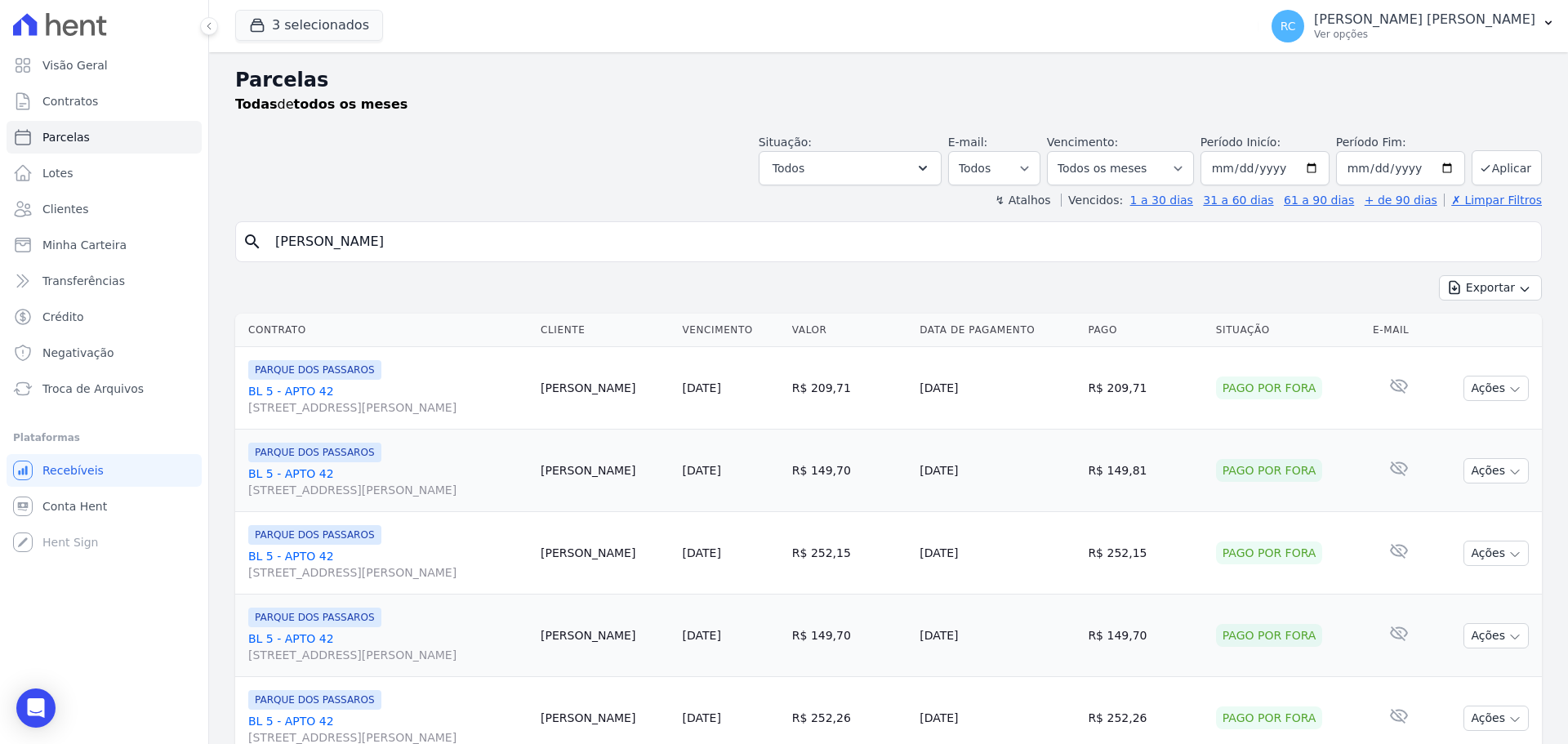
drag, startPoint x: 157, startPoint y: 302, endPoint x: 126, endPoint y: 298, distance: 31.3
click at [126, 298] on div "Visão Geral Contratos Parcelas Lotes Clientes Minha Carteira Transferências Cré…" at bounding box center [784, 372] width 1568 height 744
paste input "IS FERNANDO SOARES DE FRANC"
type input "LUIS FERNANDO SOARES DE FRANCA"
select select
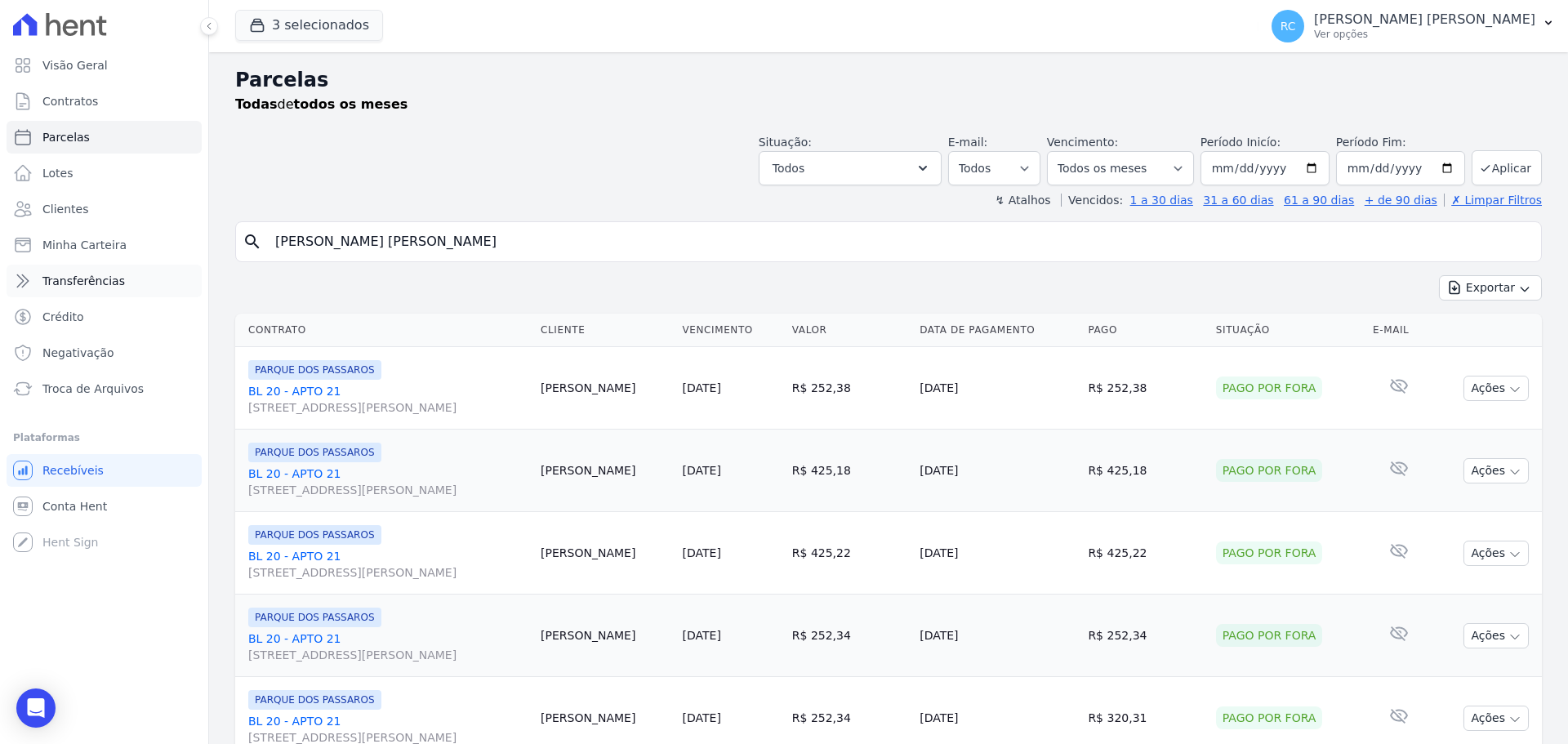
drag, startPoint x: 524, startPoint y: 243, endPoint x: 103, endPoint y: 293, distance: 424.0
click at [0, 318] on div "Visão Geral Contratos Parcelas Lotes Clientes Minha Carteira Transferências Cré…" at bounding box center [784, 372] width 1568 height 744
paste input "REGINALDO DA CONCEICAO CAVALCANTE"
type input "REGINALDO DA CONCEICAO CAVALCANTE"
select select
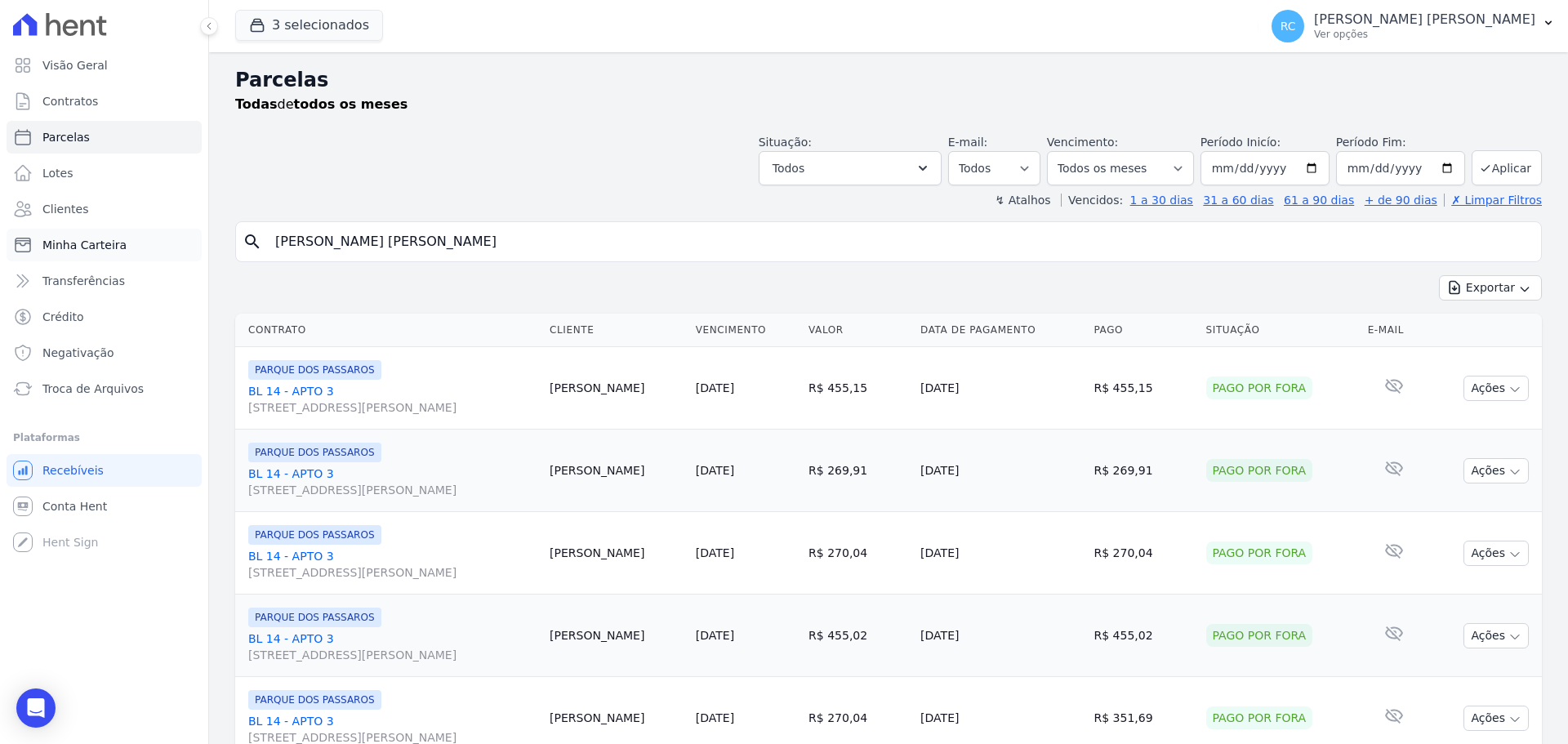
click at [27, 252] on div "Visão Geral Contratos Parcelas Lotes Clientes Minha Carteira Transferências Cré…" at bounding box center [784, 372] width 1568 height 744
paste input "ICHARD DOS ANJOS MOURA"
type input "RICHARD DOS ANJOS MOURA"
select select
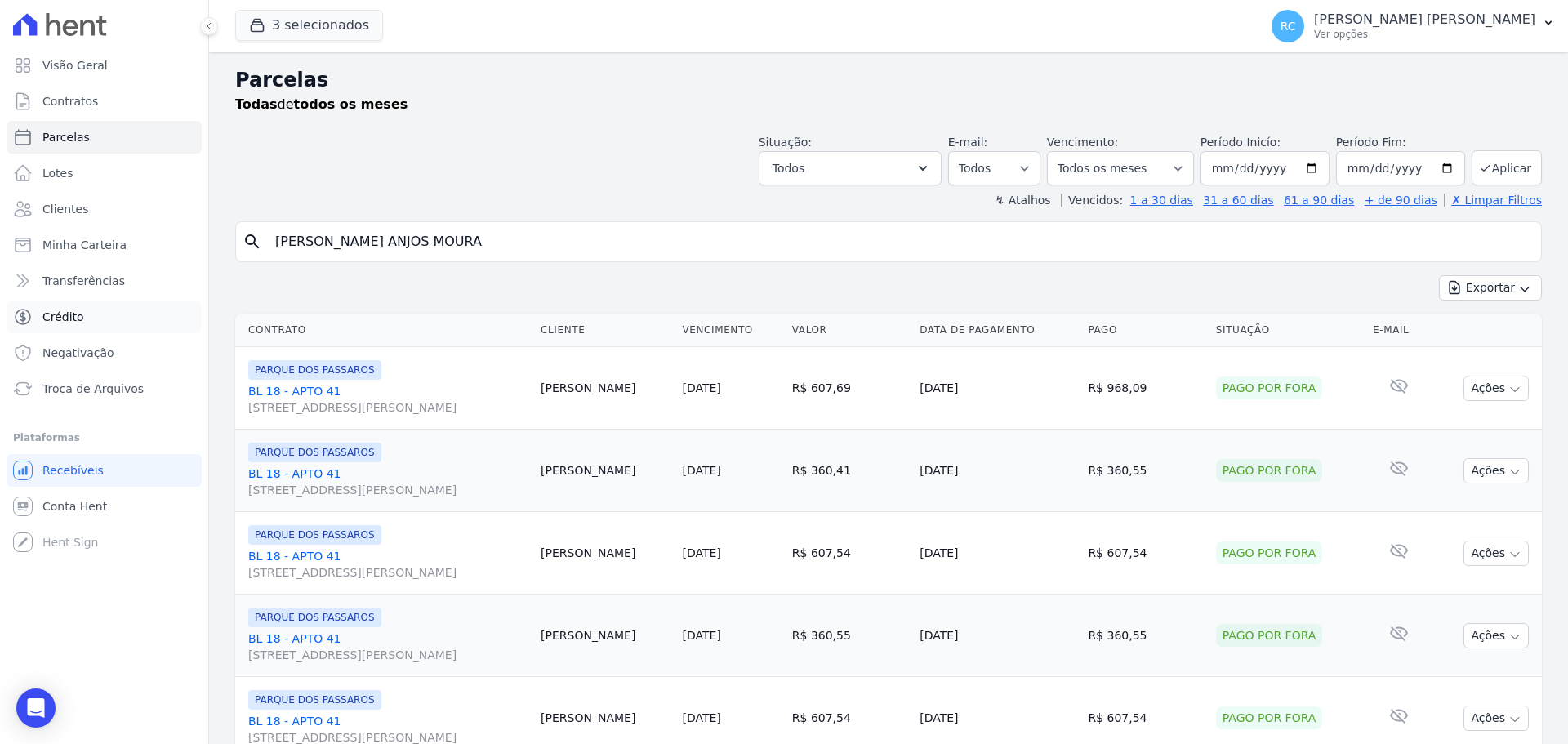
drag, startPoint x: 75, startPoint y: 304, endPoint x: 23, endPoint y: 308, distance: 52.2
click at [23, 308] on div "Visão Geral Contratos Parcelas Lotes Clientes Minha Carteira Transferências Cré…" at bounding box center [784, 372] width 1568 height 744
paste input "THAIS MARQUES DA SILV"
type input "THAIS MARQUES DA SILVA"
select select
